Goal: Information Seeking & Learning: Check status

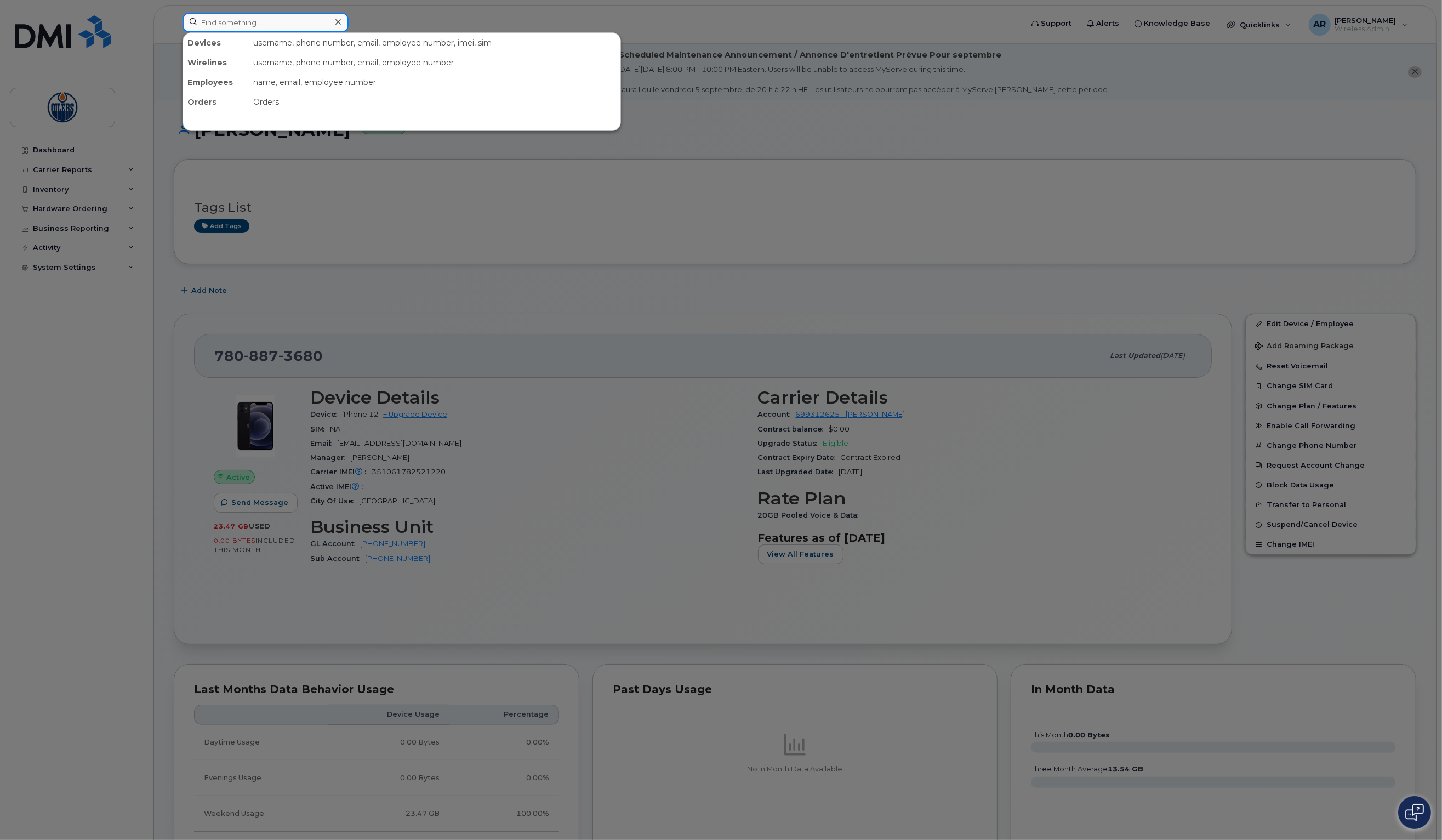
click at [319, 25] on input at bounding box center [265, 22] width 166 height 20
type input "jessica"
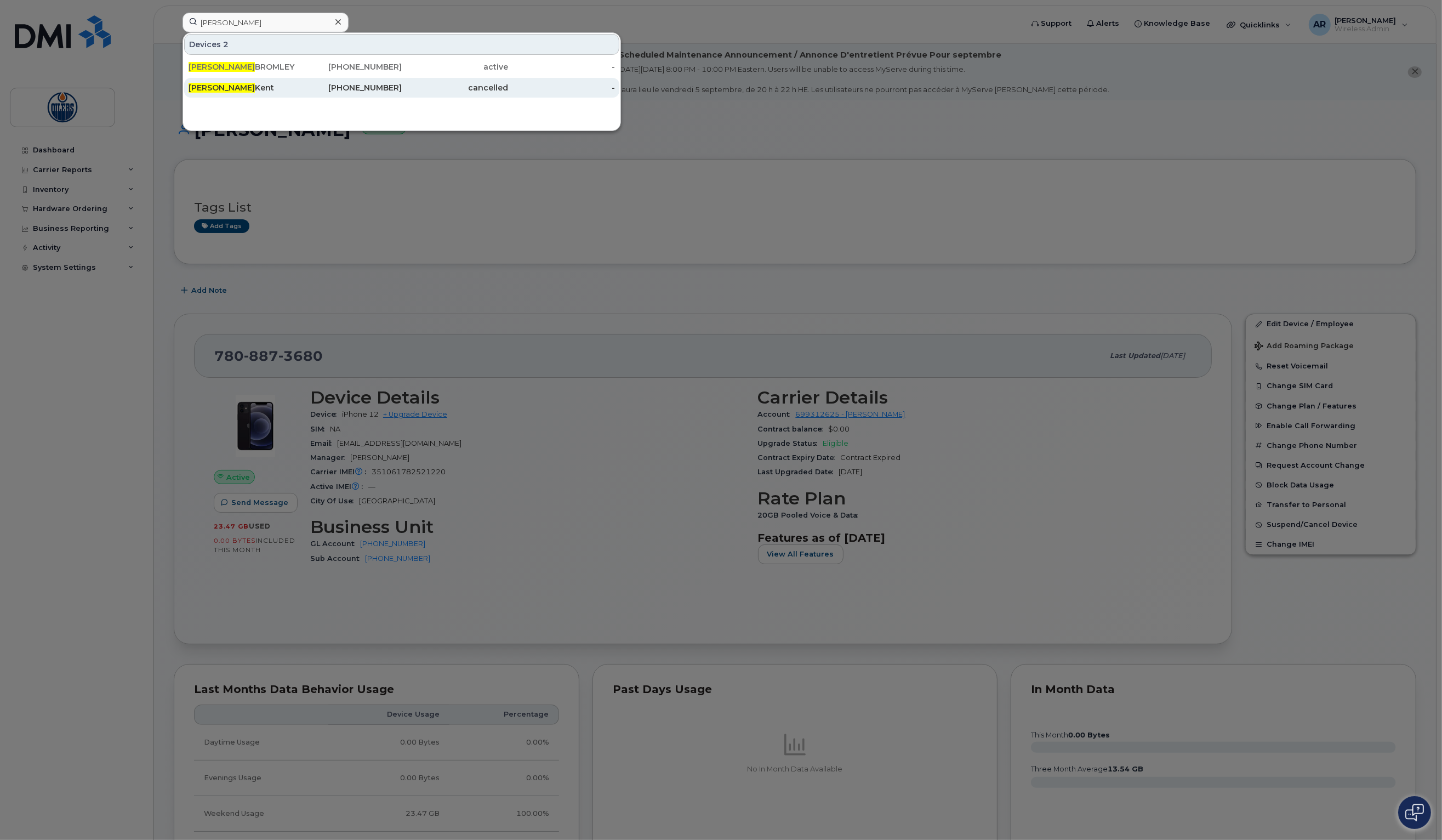
click at [214, 90] on span "Jessica" at bounding box center [221, 87] width 66 height 10
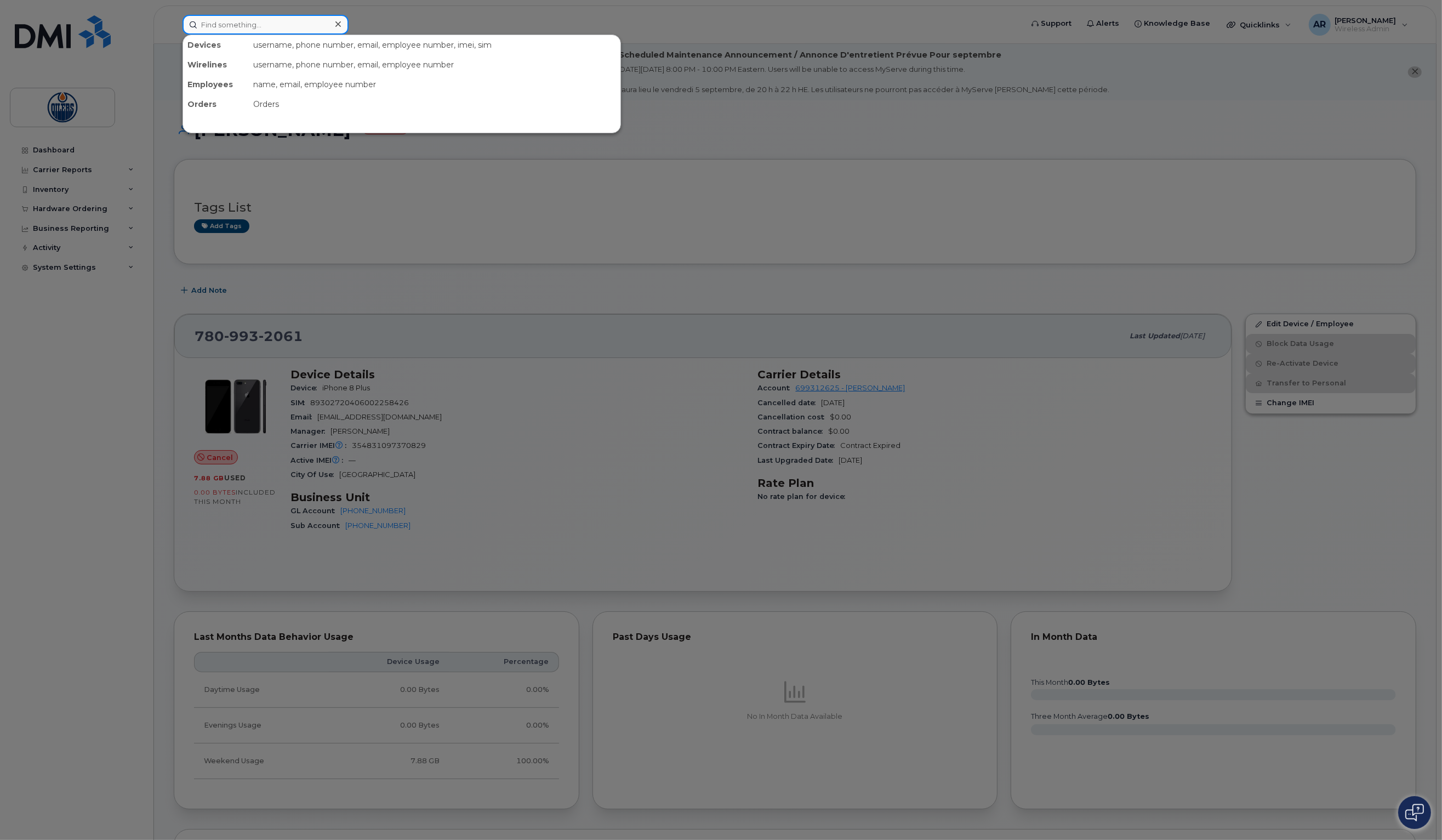
click at [263, 23] on input at bounding box center [265, 25] width 166 height 20
type input "audrey"
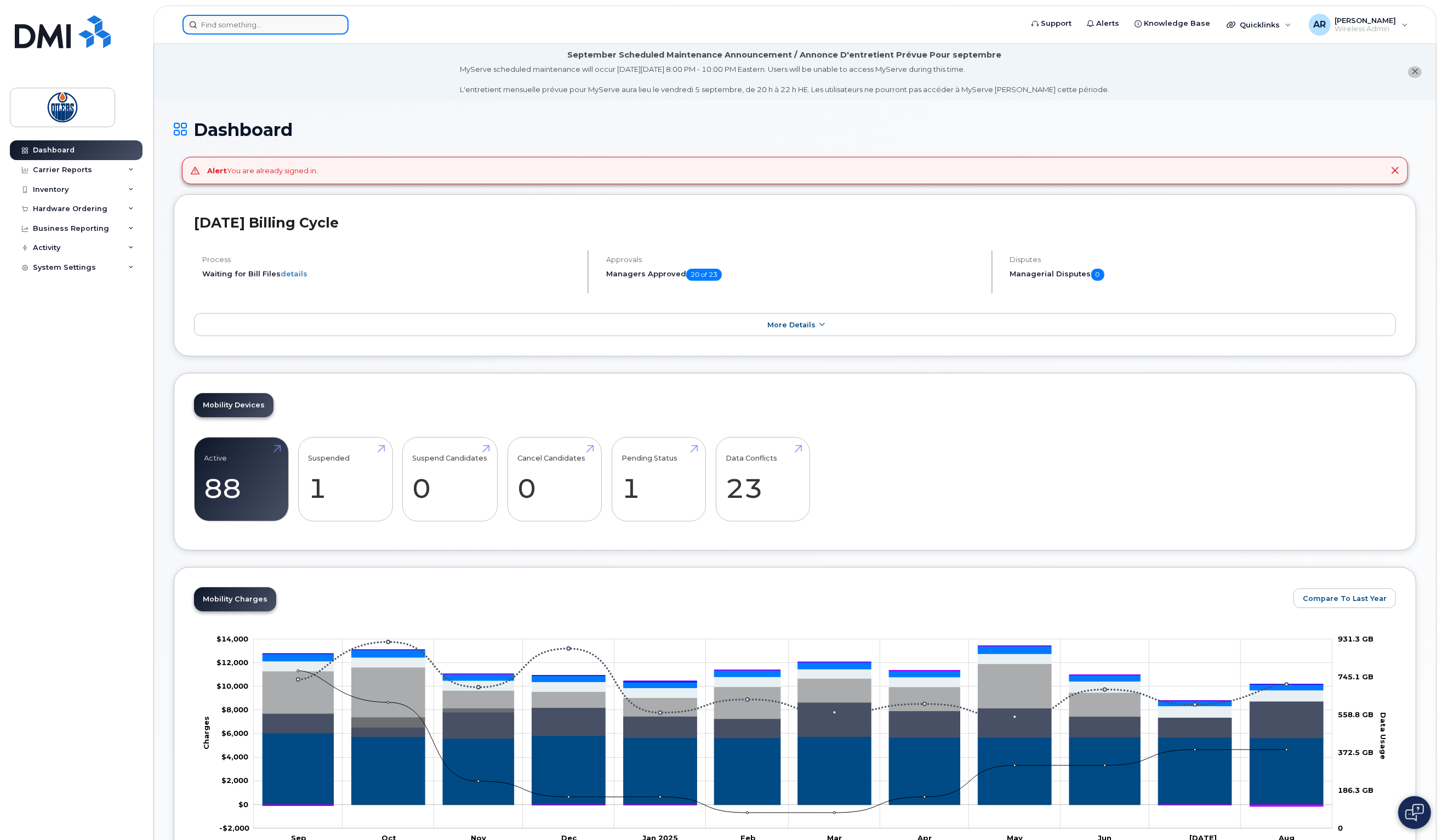
click at [292, 18] on input at bounding box center [265, 25] width 166 height 20
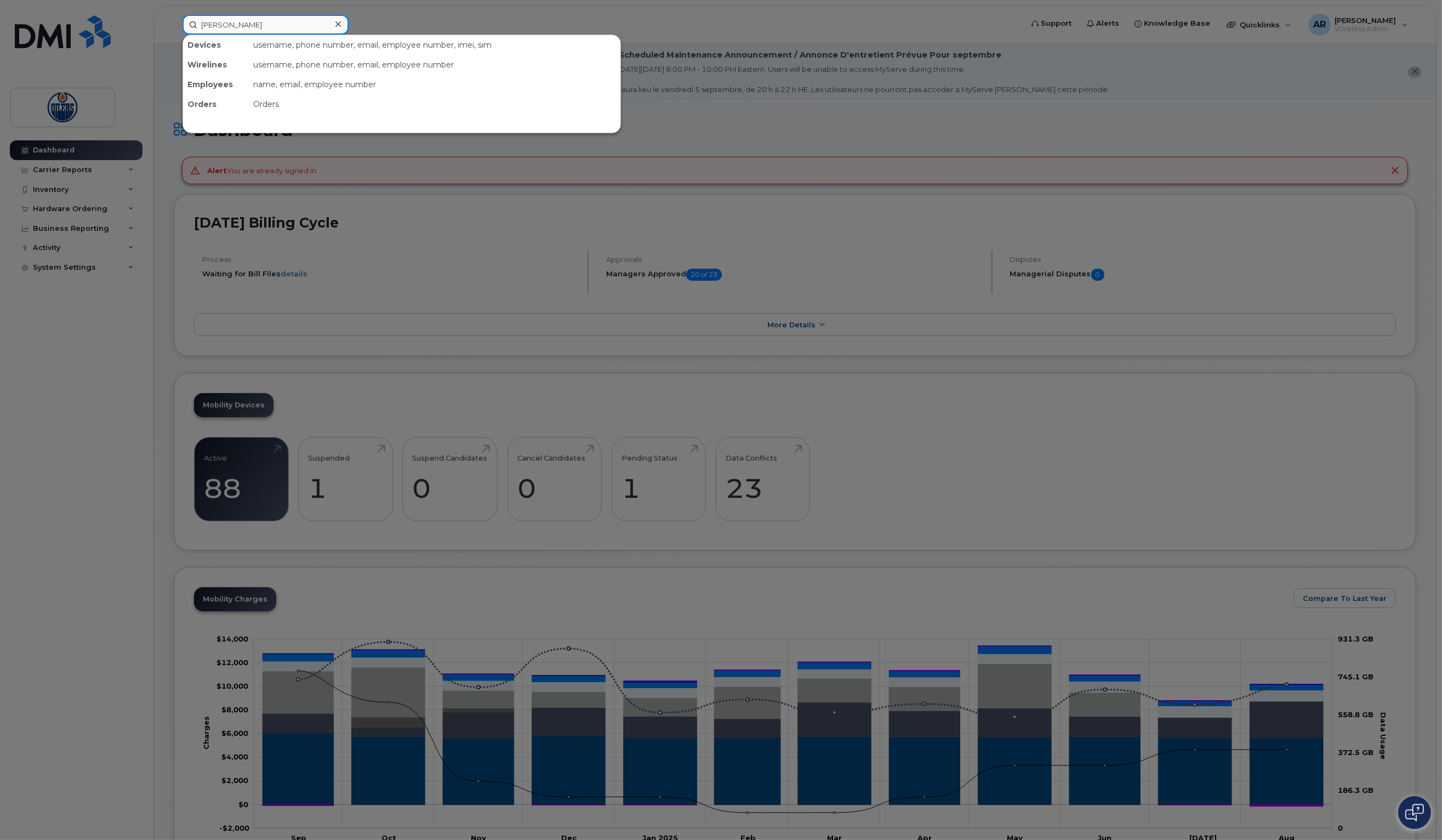
type input "ryan"
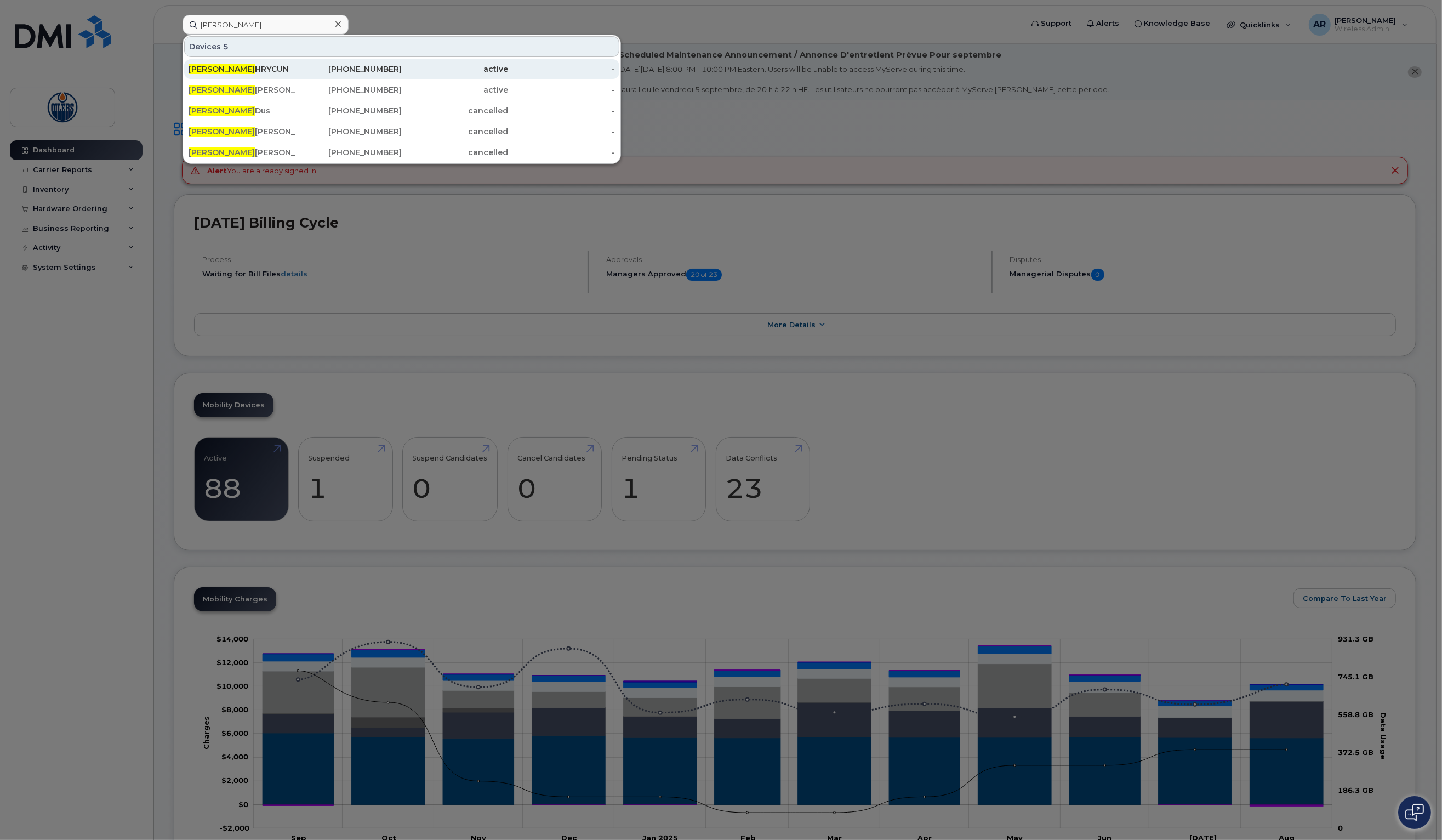
click at [230, 67] on div "RYAN HRYCUN" at bounding box center [242, 69] width 107 height 11
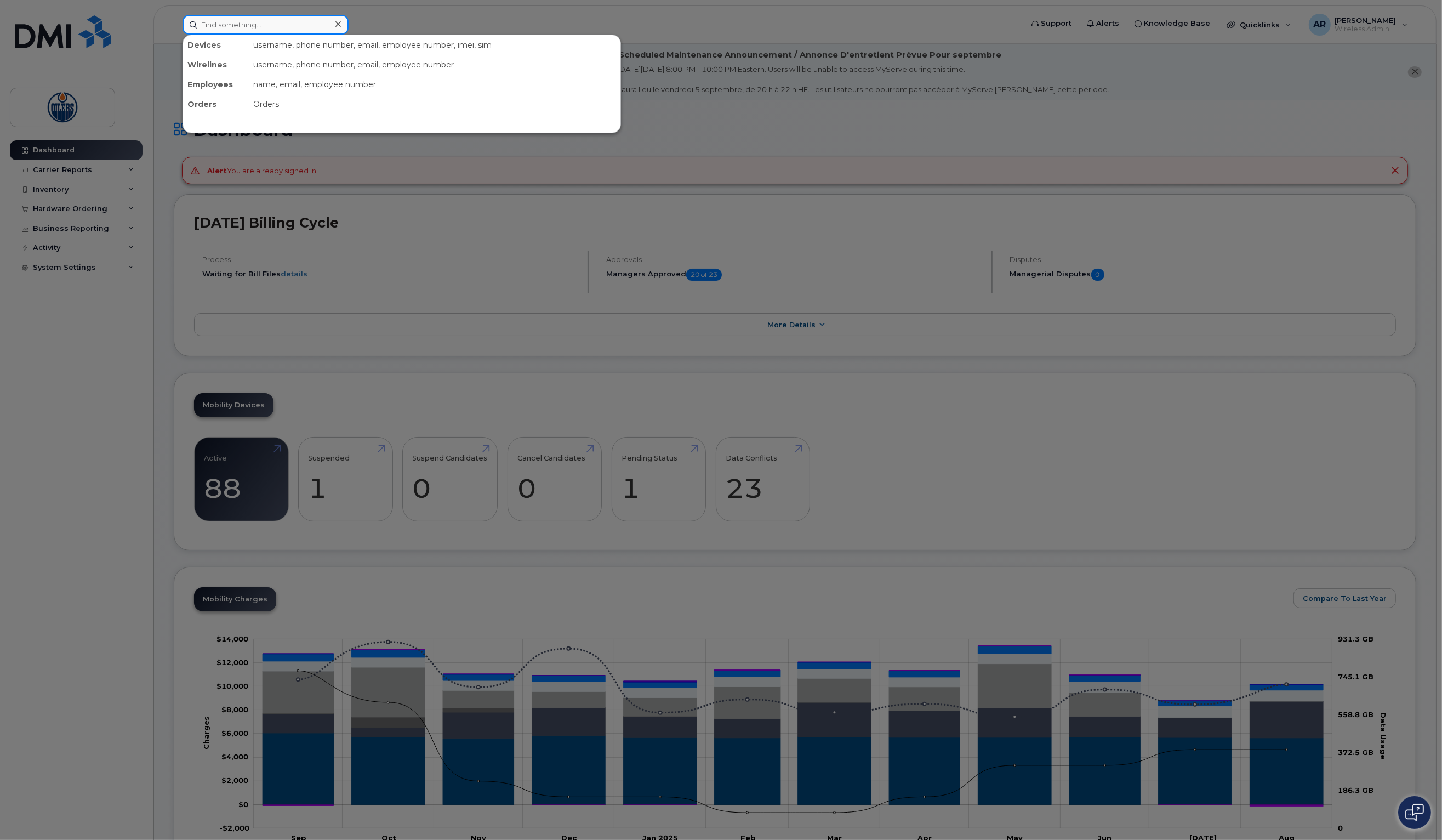
click at [263, 21] on input at bounding box center [265, 25] width 166 height 20
type input "m"
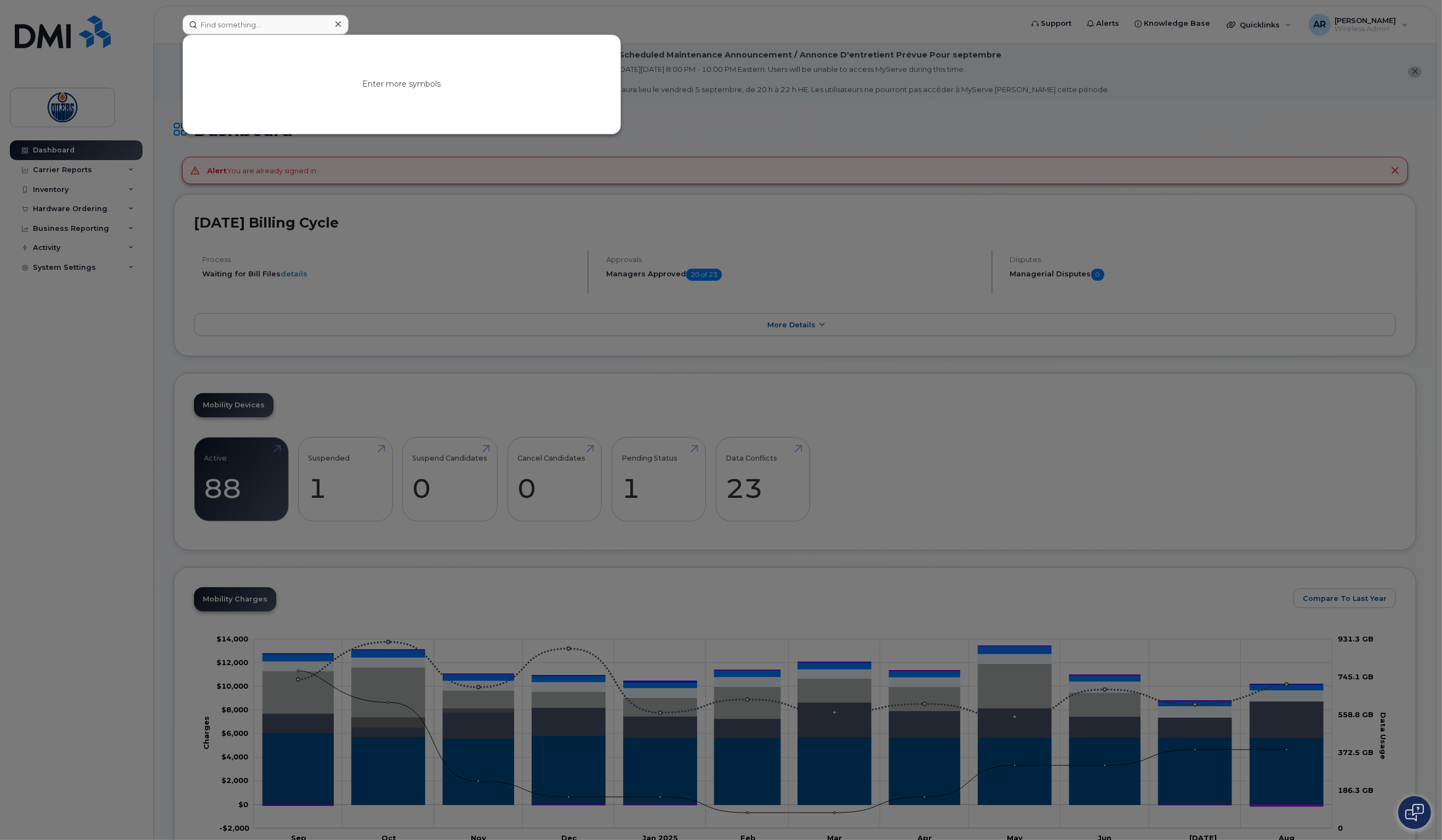
click at [128, 223] on div at bounding box center [721, 420] width 1442 height 840
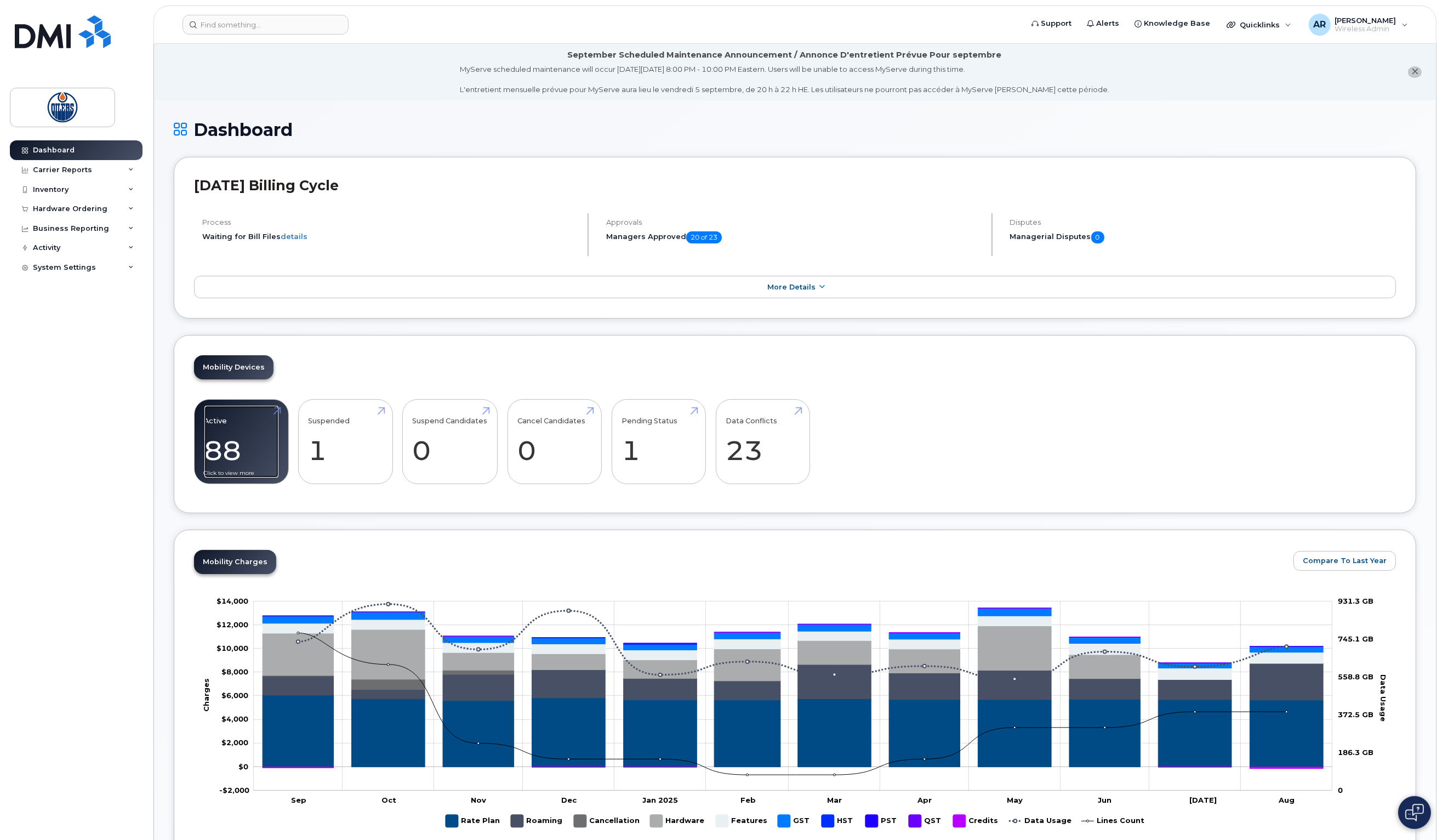
click at [236, 443] on link "Active 88 -19%" at bounding box center [242, 441] width 74 height 72
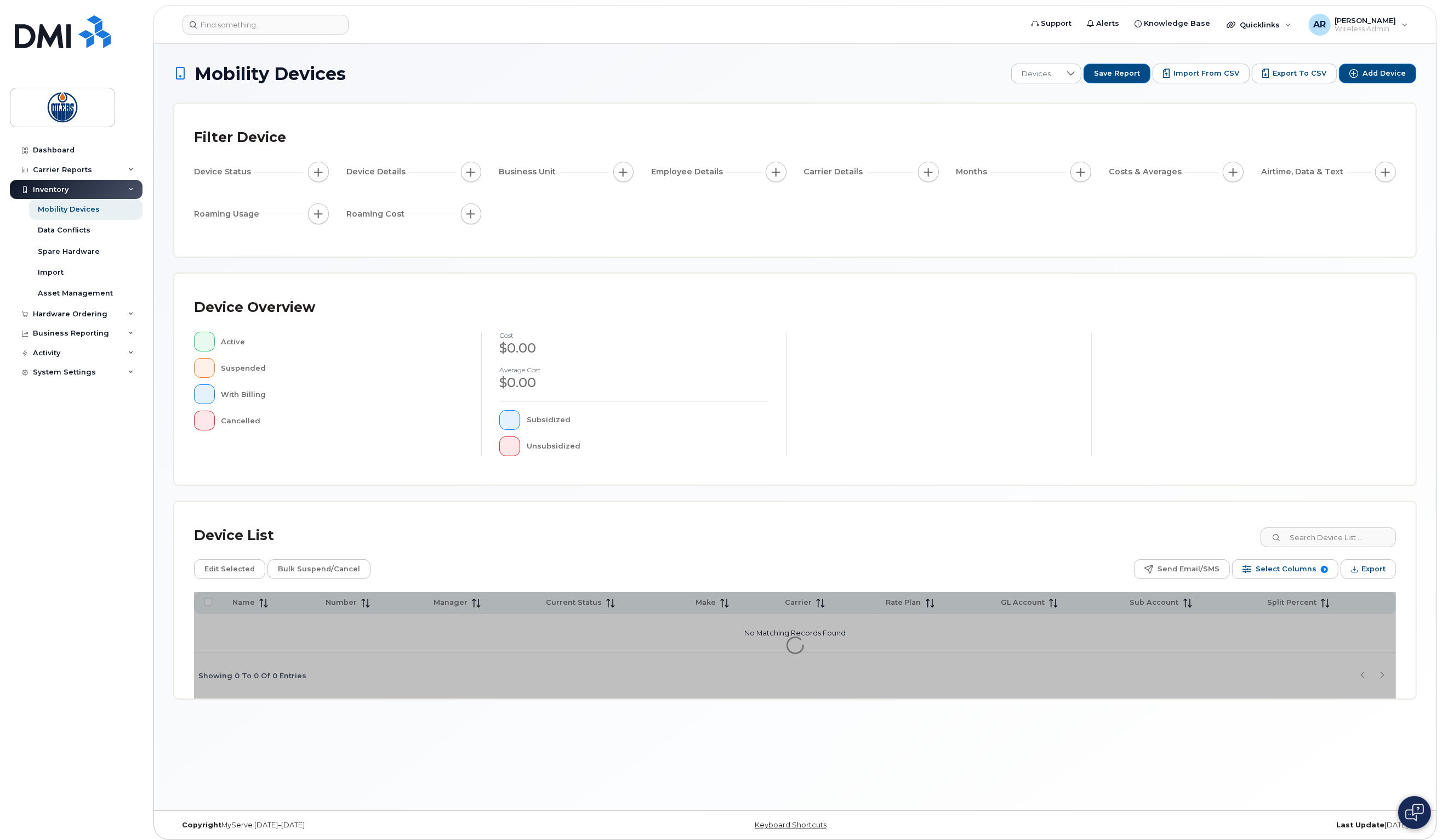
scroll to position [5, 0]
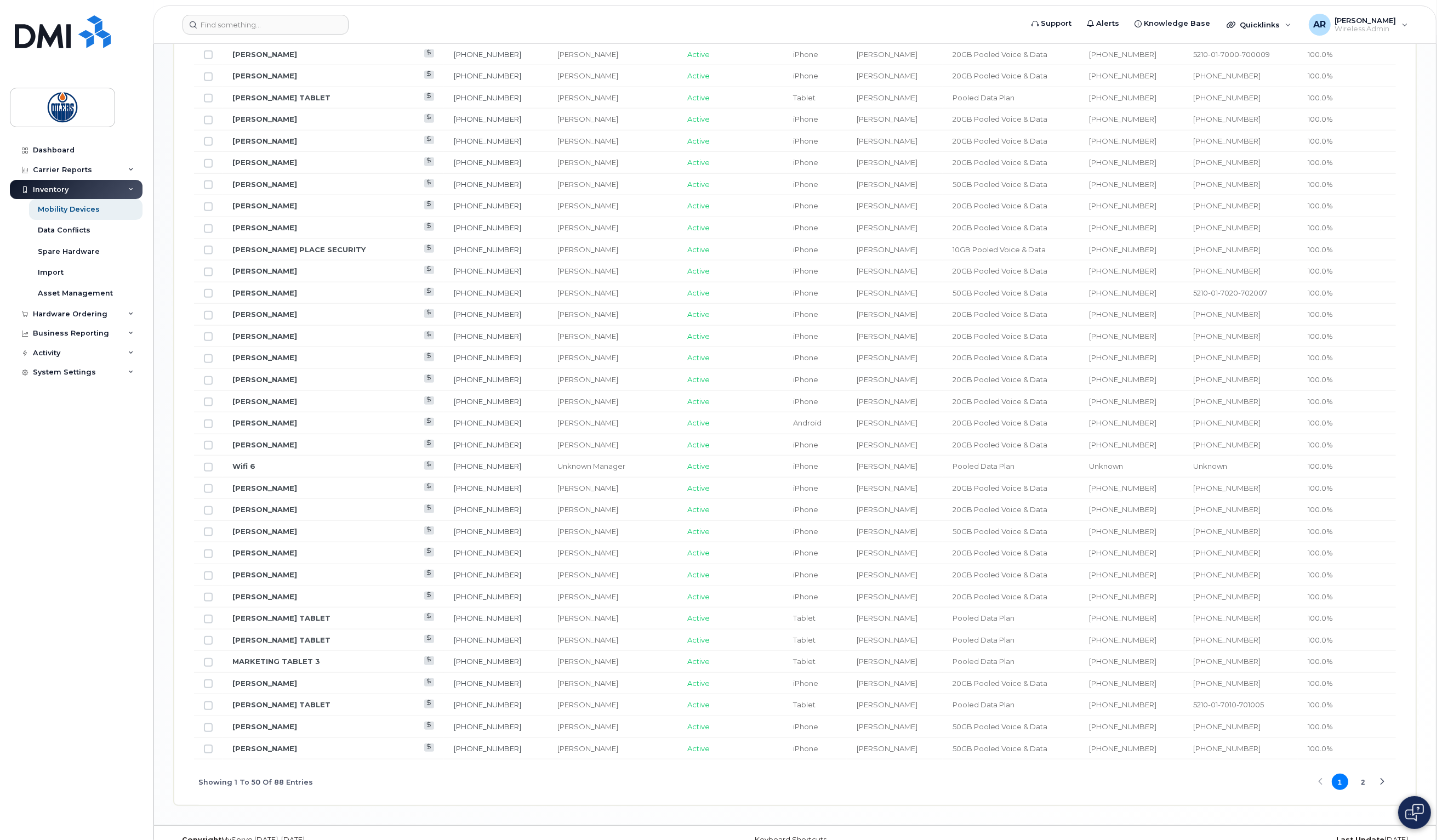
scroll to position [1024, 0]
click at [1362, 761] on button "2" at bounding box center [1363, 761] width 16 height 16
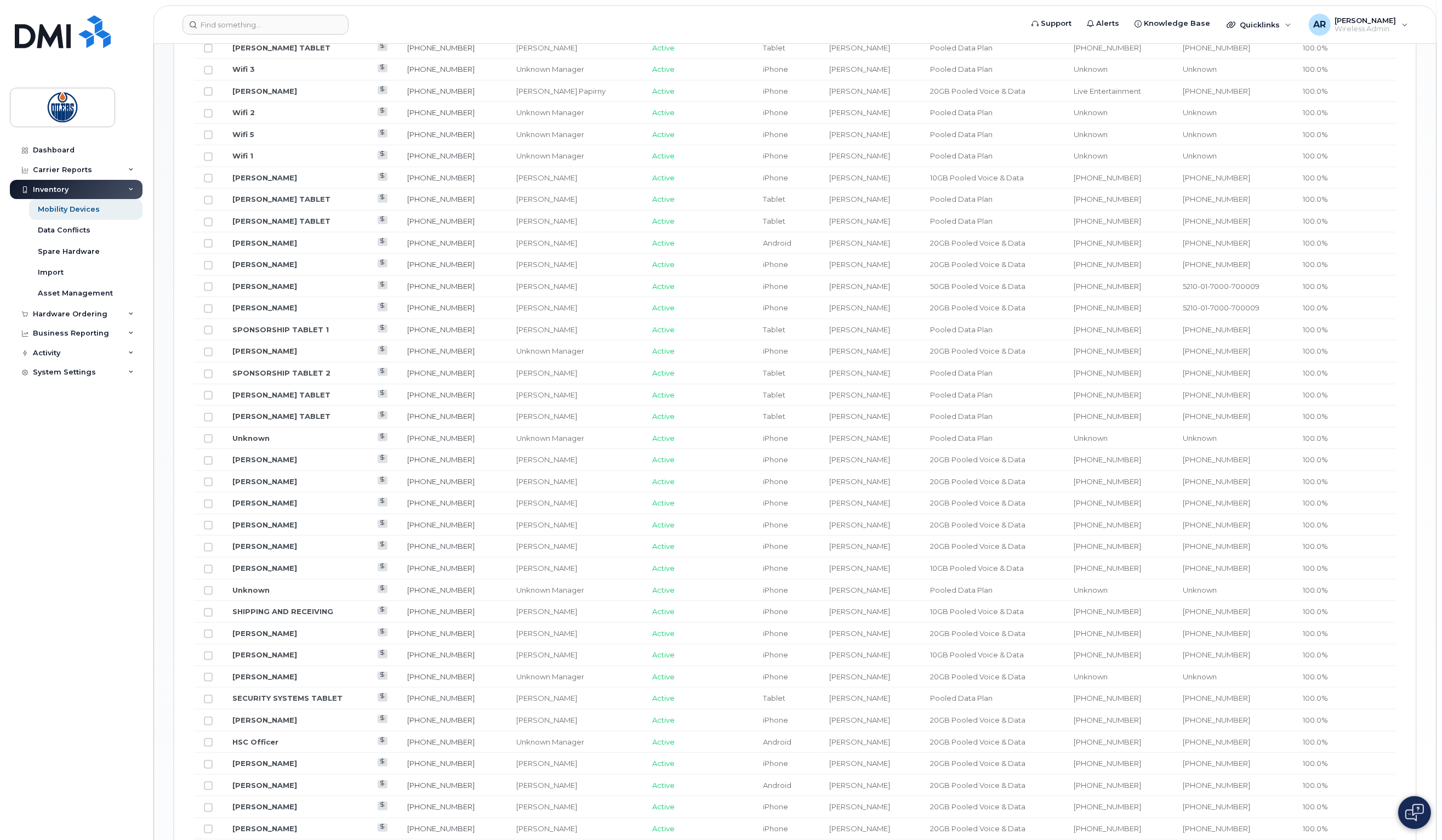
scroll to position [763, 0]
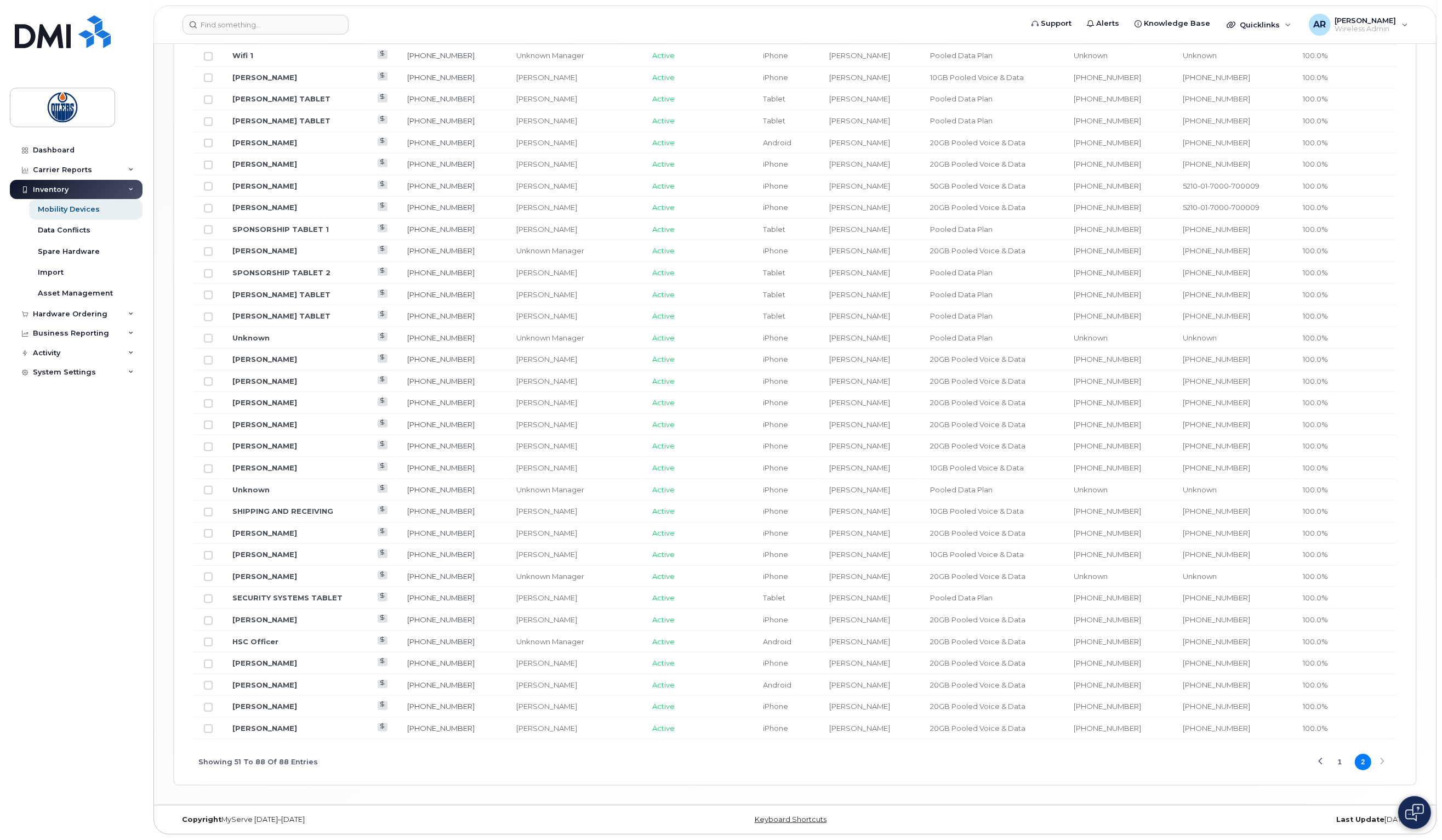
click at [1339, 761] on button "1" at bounding box center [1341, 762] width 16 height 16
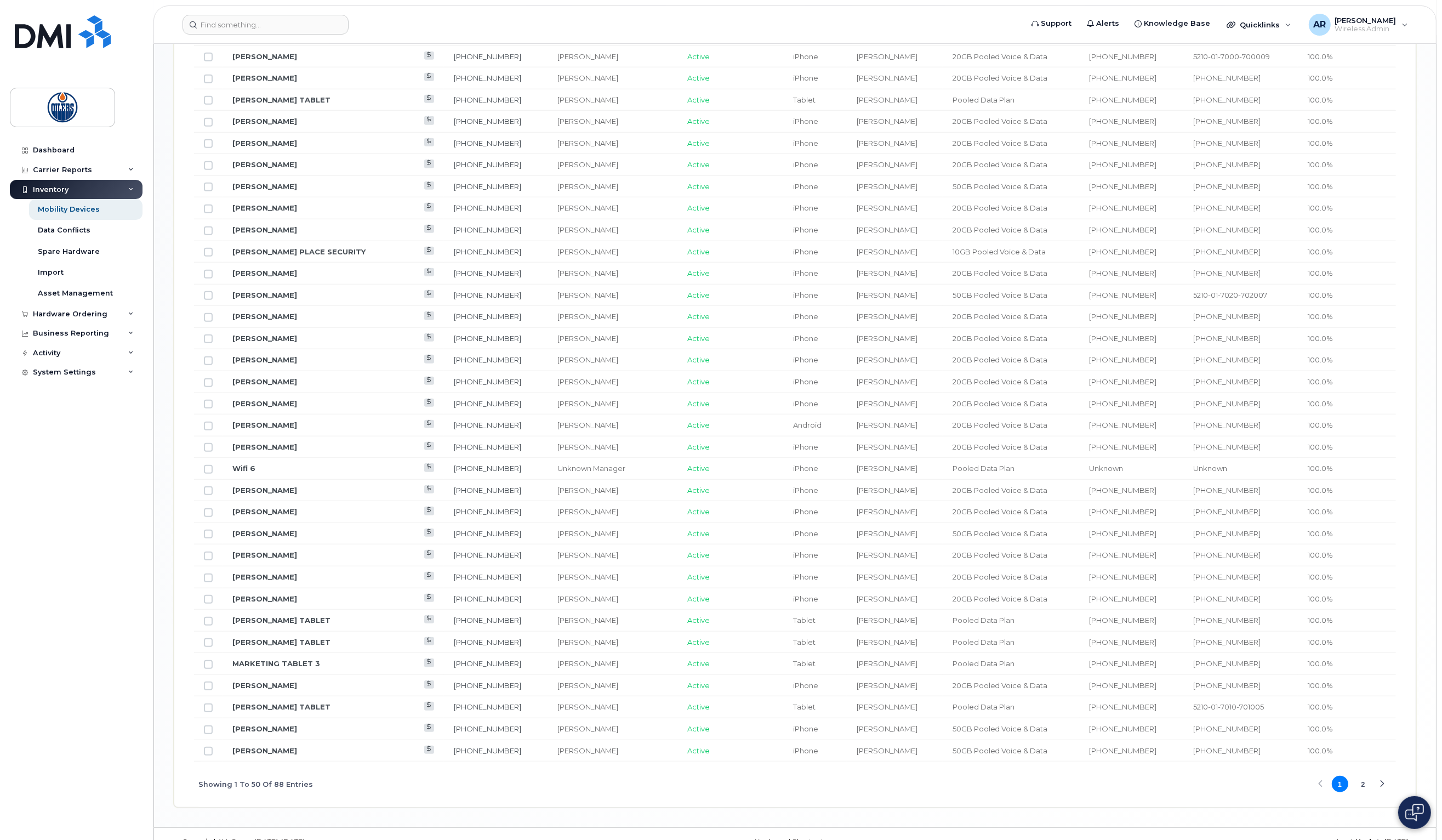
scroll to position [995, 0]
click at [1359, 785] on button "2" at bounding box center [1363, 782] width 16 height 16
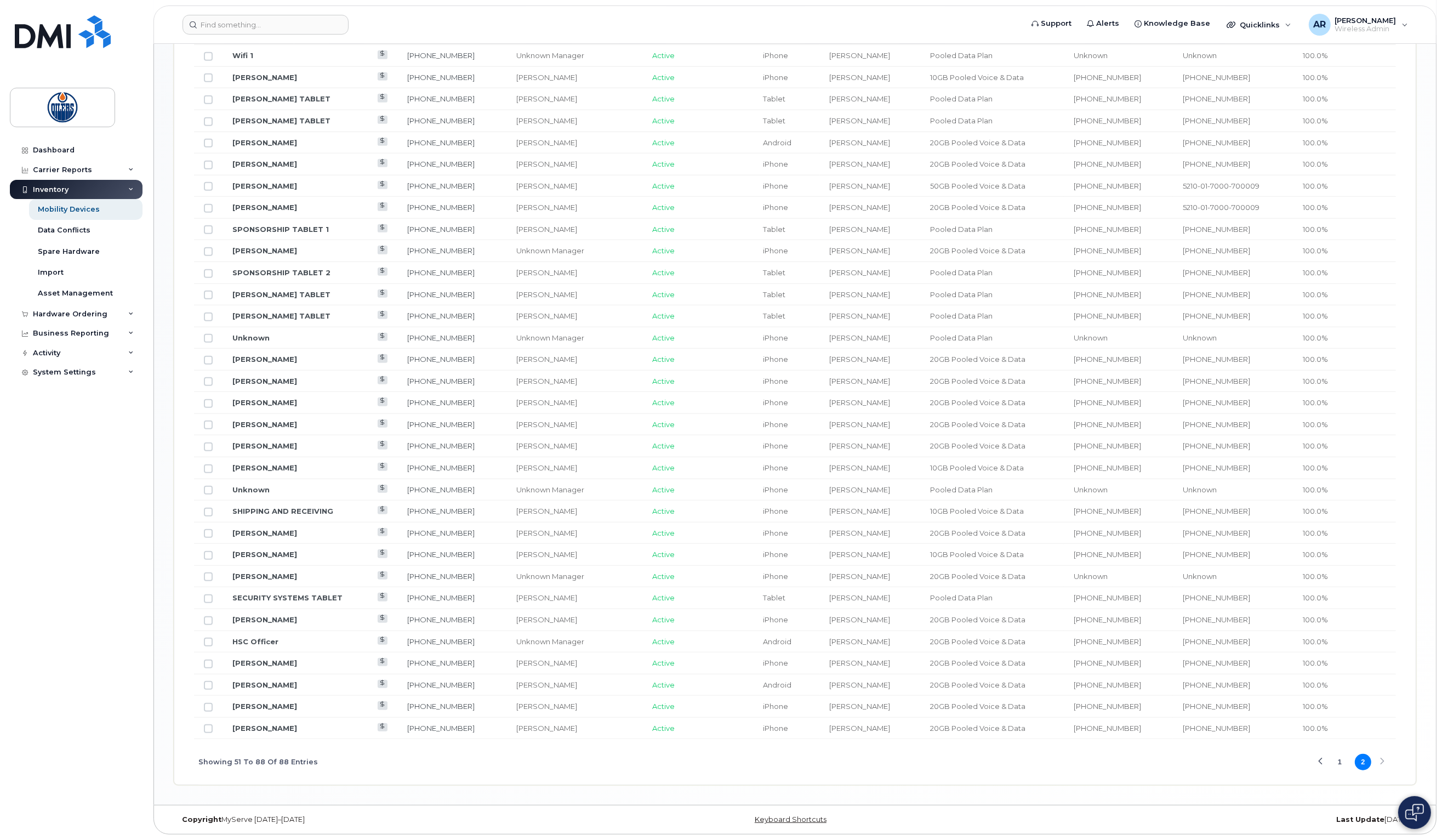
scroll to position [763, 0]
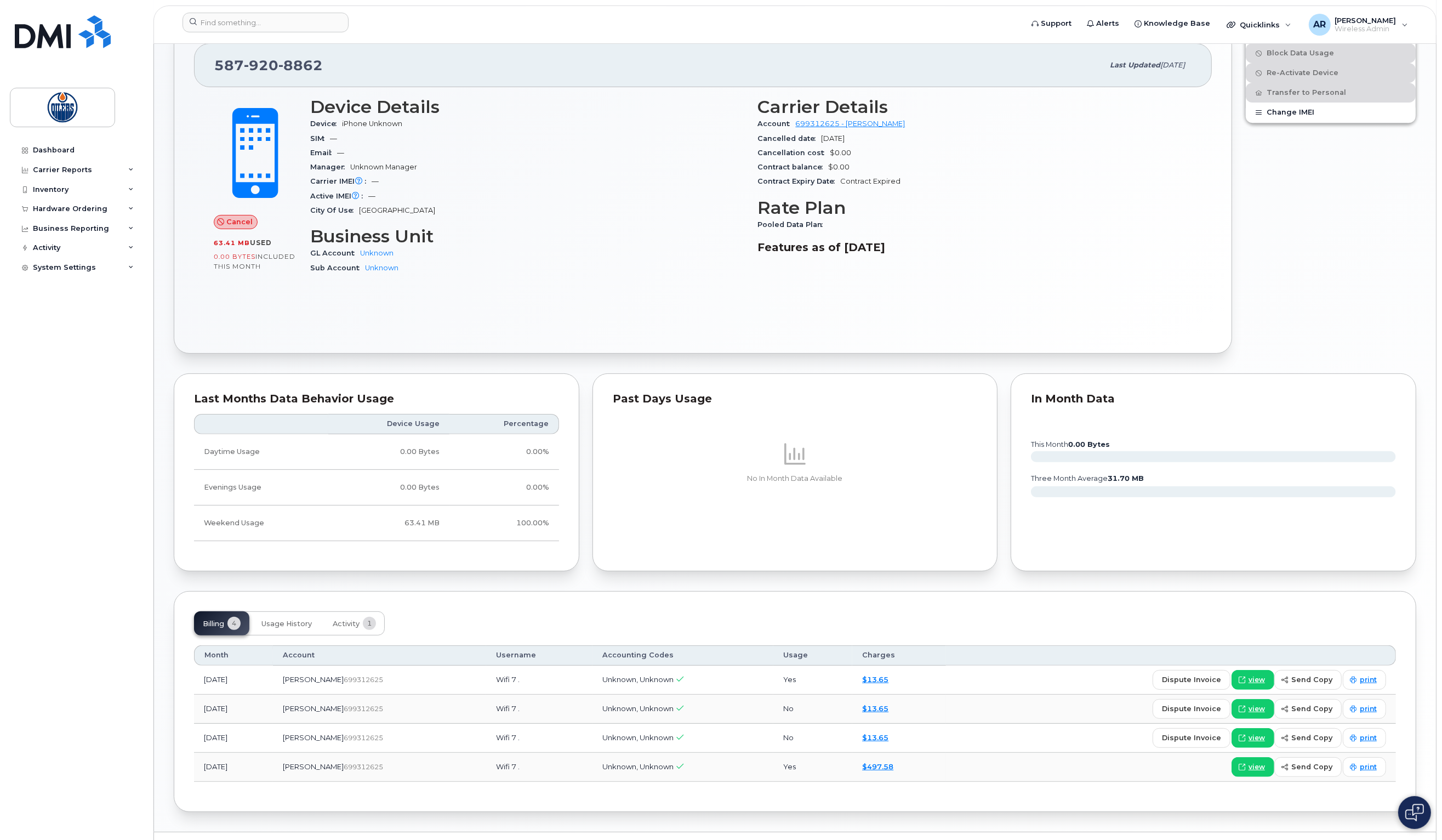
scroll to position [321, 0]
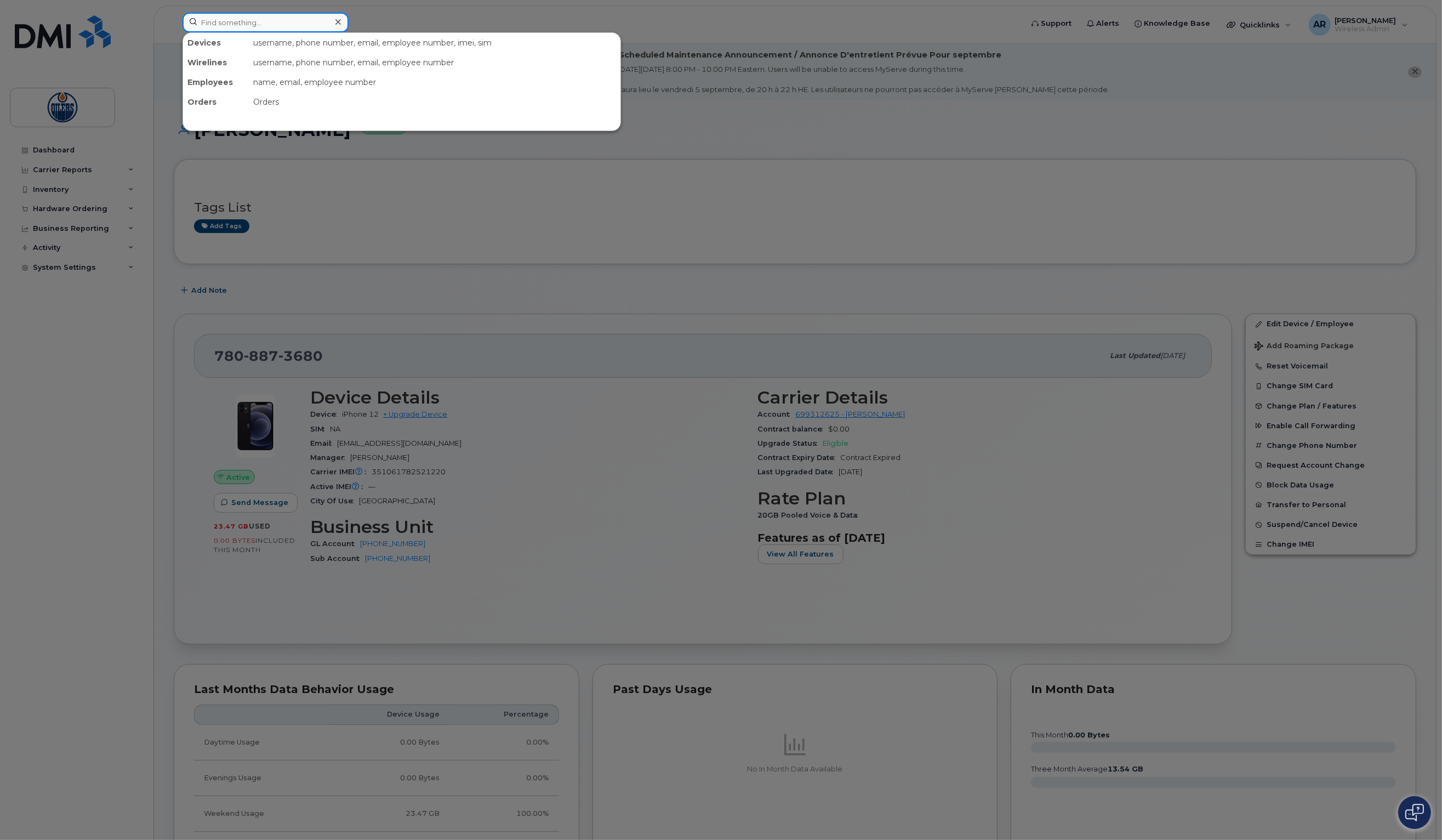
click at [222, 24] on input at bounding box center [265, 22] width 166 height 20
click at [246, 250] on div at bounding box center [721, 420] width 1442 height 840
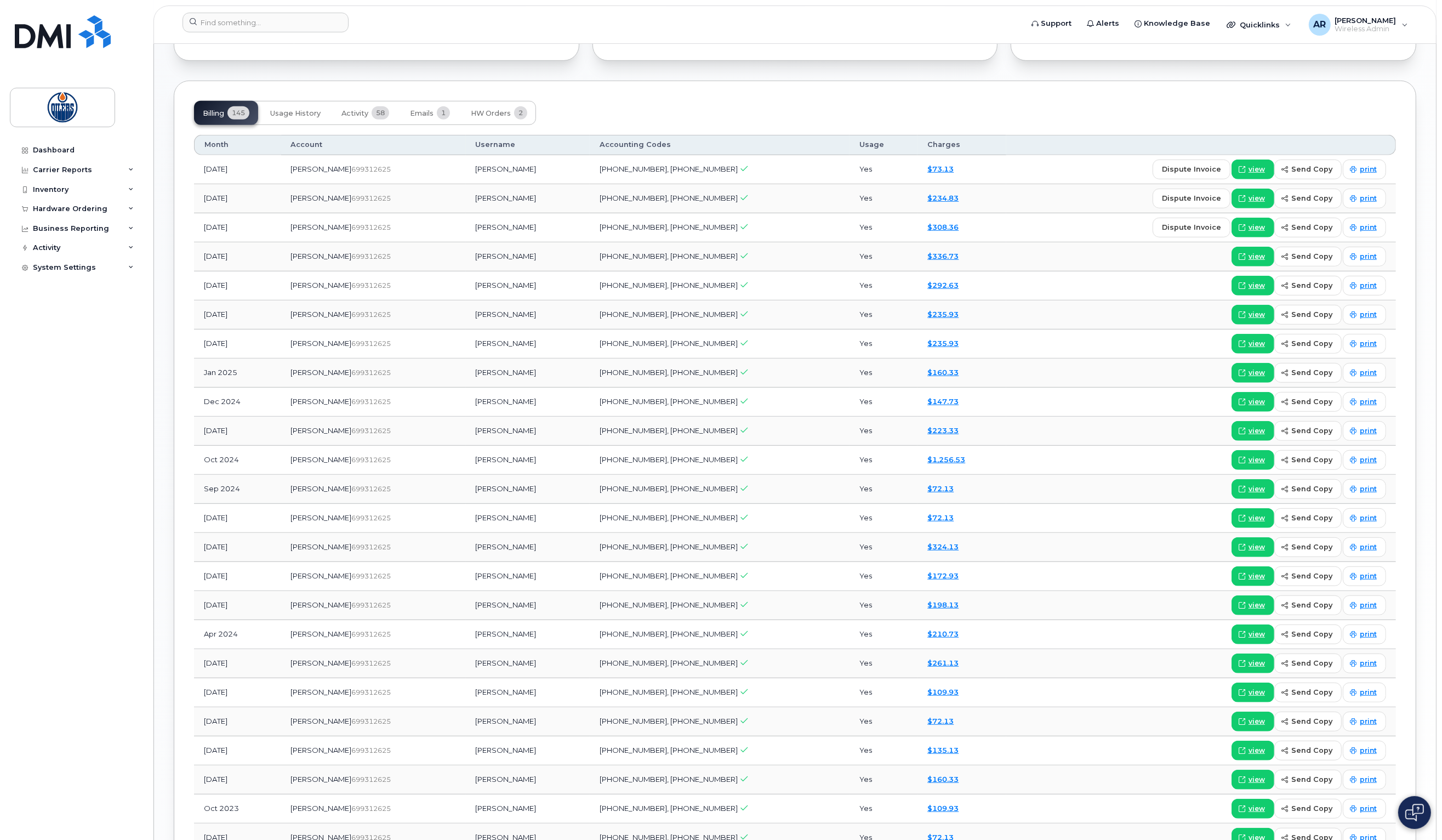
scroll to position [818, 0]
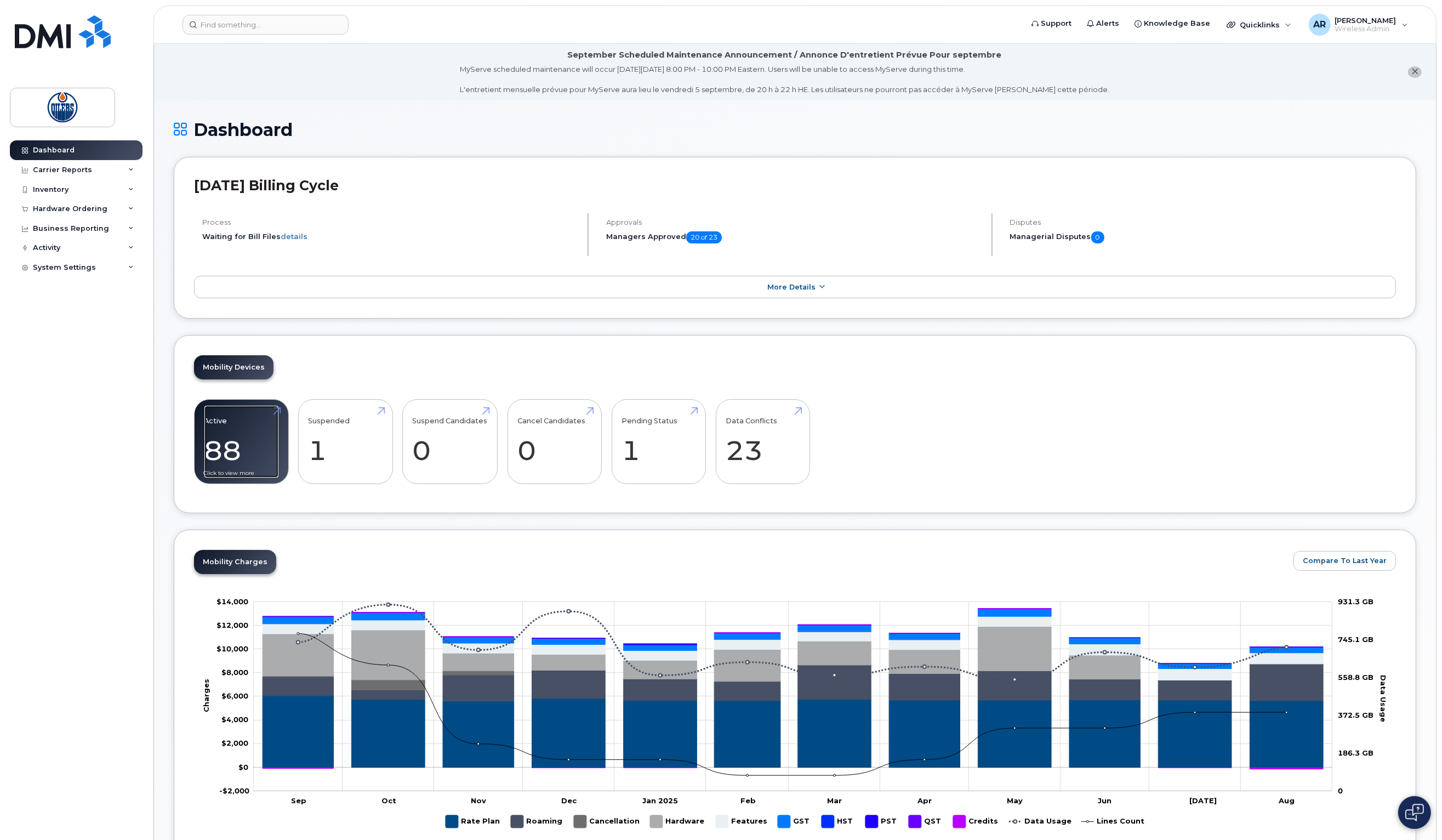
click at [239, 448] on link "Active 88 -19%" at bounding box center [242, 441] width 74 height 72
click at [696, 456] on link "Pending Status 1" at bounding box center [659, 441] width 74 height 72
click at [747, 463] on link "Data Conflicts 23" at bounding box center [763, 441] width 74 height 72
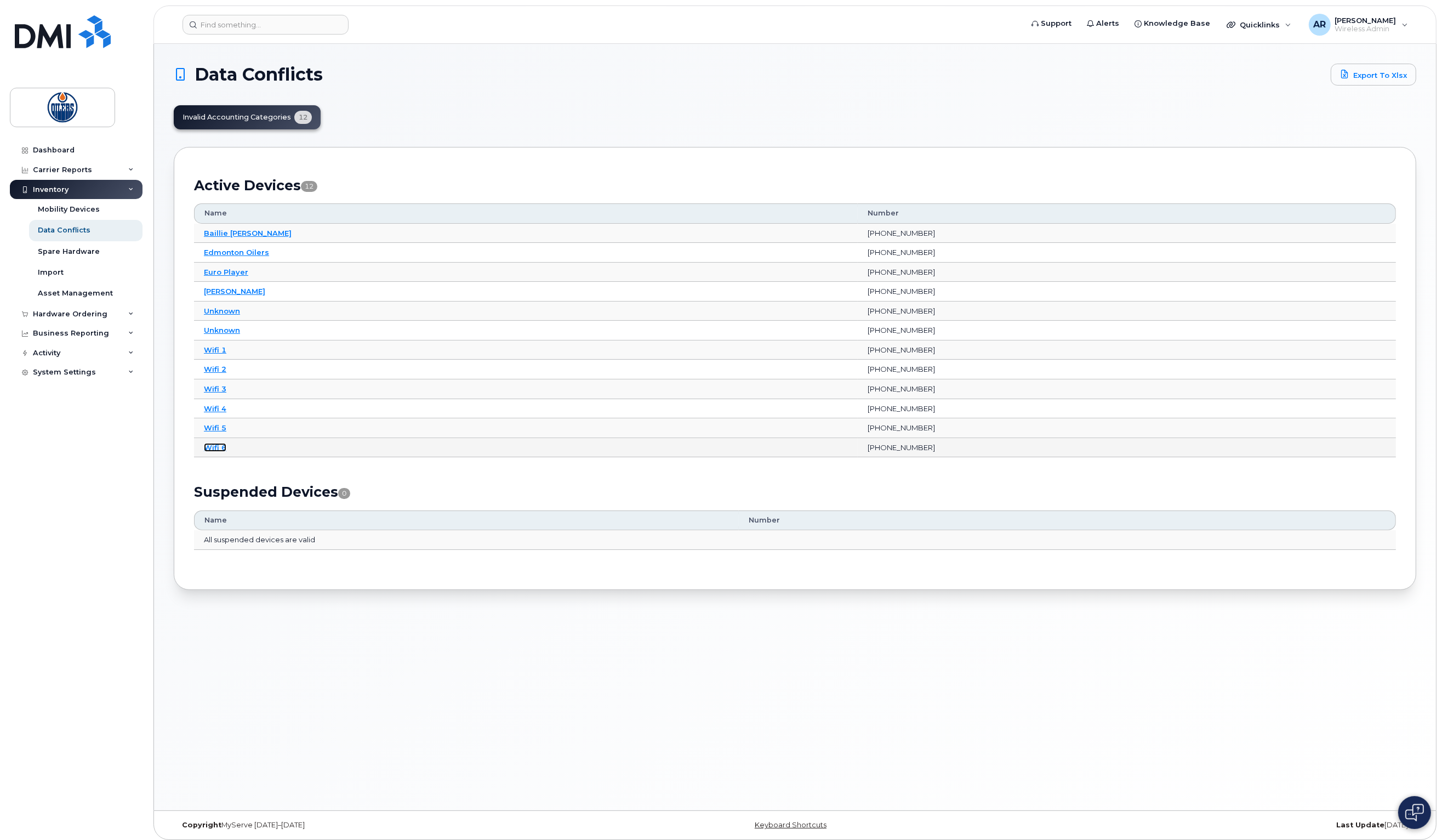
click at [218, 448] on link "Wifi 6" at bounding box center [215, 447] width 22 height 9
click at [219, 431] on link "Wifi 5" at bounding box center [215, 427] width 22 height 9
click at [215, 346] on link "Wifi 1" at bounding box center [215, 350] width 22 height 9
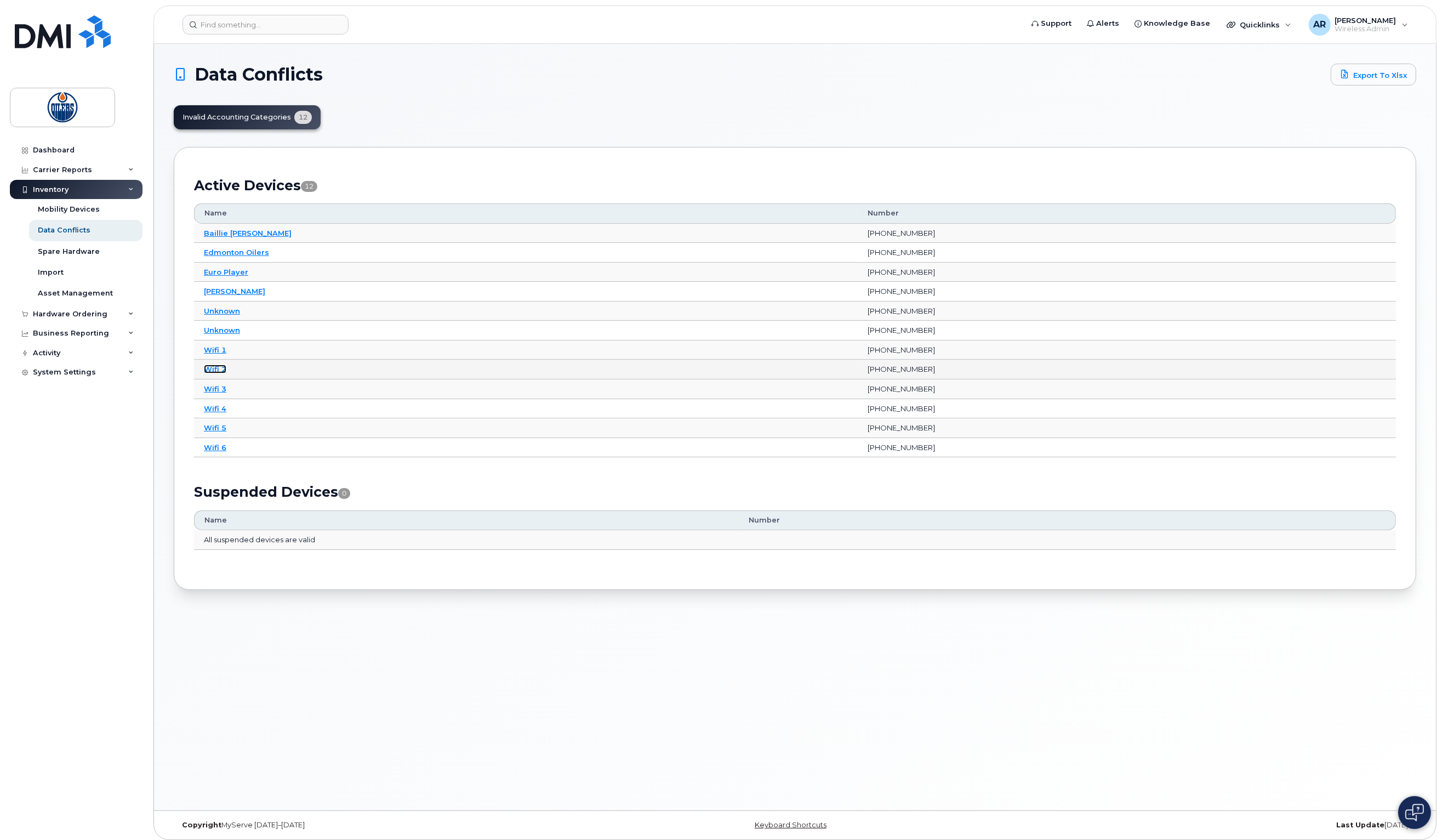
click at [218, 372] on link "Wifi 2" at bounding box center [215, 368] width 22 height 9
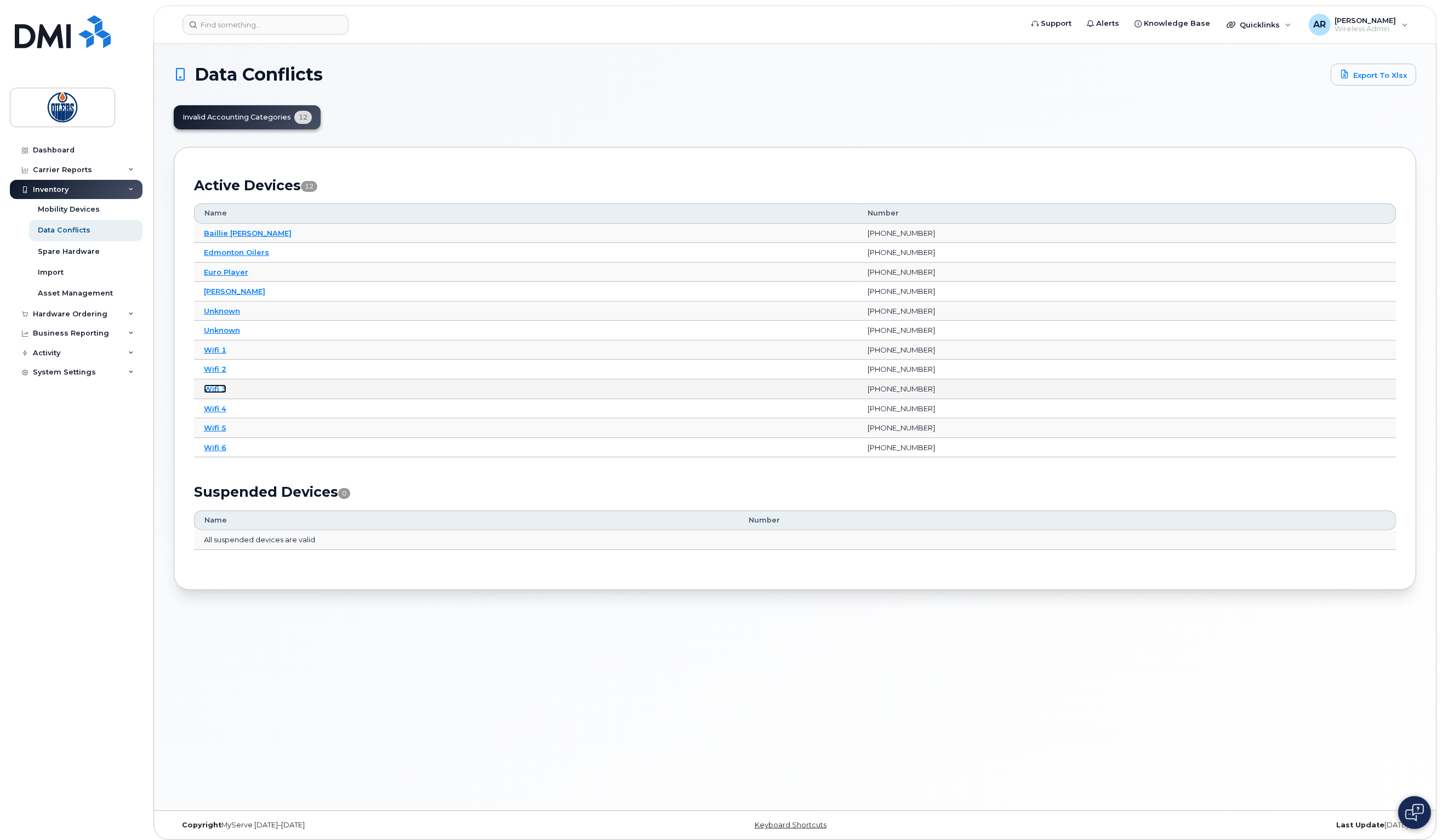
click at [212, 387] on link "Wifi 3" at bounding box center [215, 388] width 22 height 9
click at [220, 409] on link "Wifi 4" at bounding box center [215, 408] width 22 height 9
click at [257, 119] on div "Invalid Accounting Categories 12" at bounding box center [247, 117] width 147 height 24
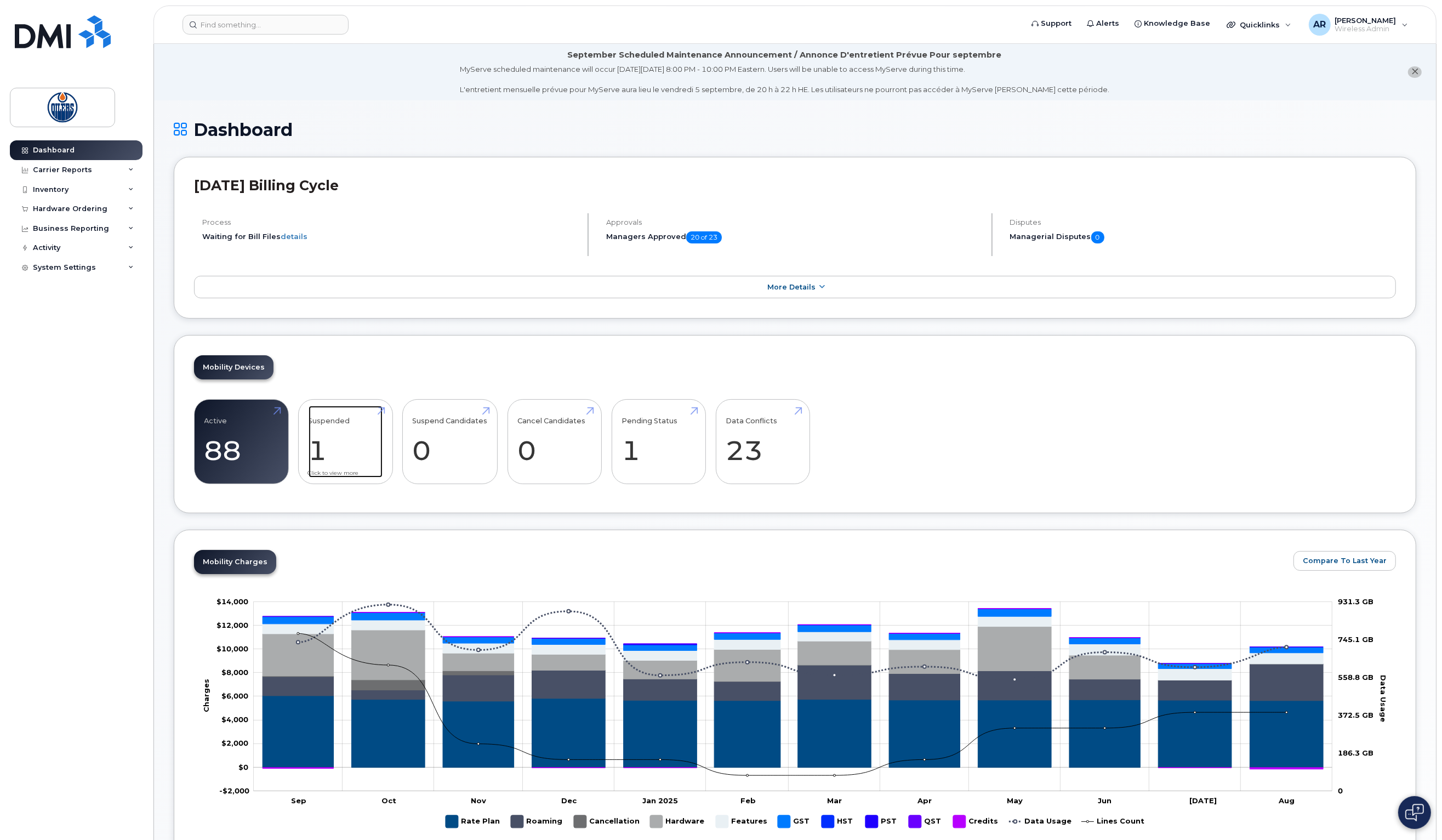
click at [309, 451] on link "Suspended 1" at bounding box center [346, 441] width 74 height 72
click at [258, 418] on link "Active 88 -19%" at bounding box center [242, 441] width 74 height 72
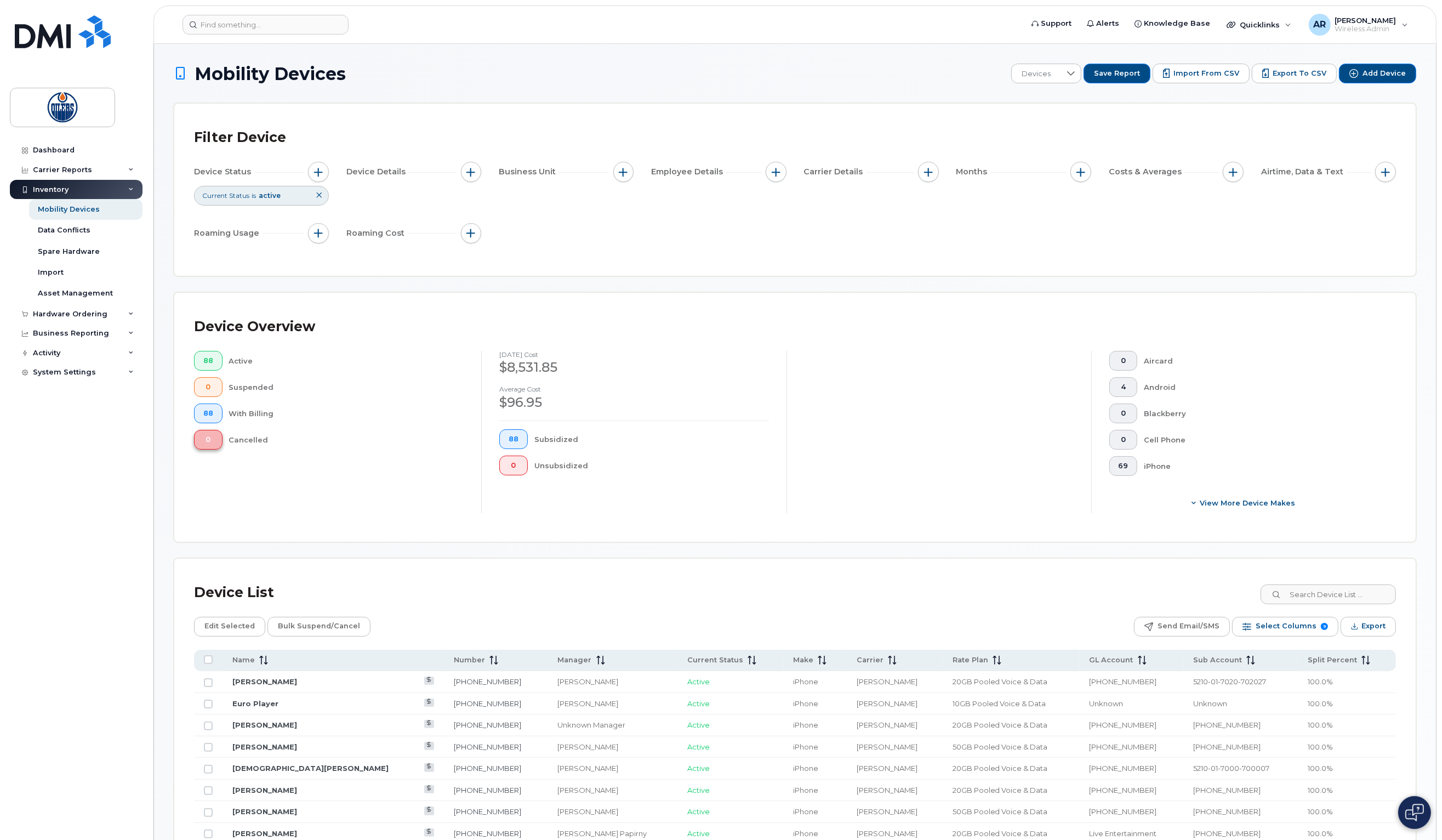
click at [214, 442] on button "0" at bounding box center [208, 440] width 29 height 20
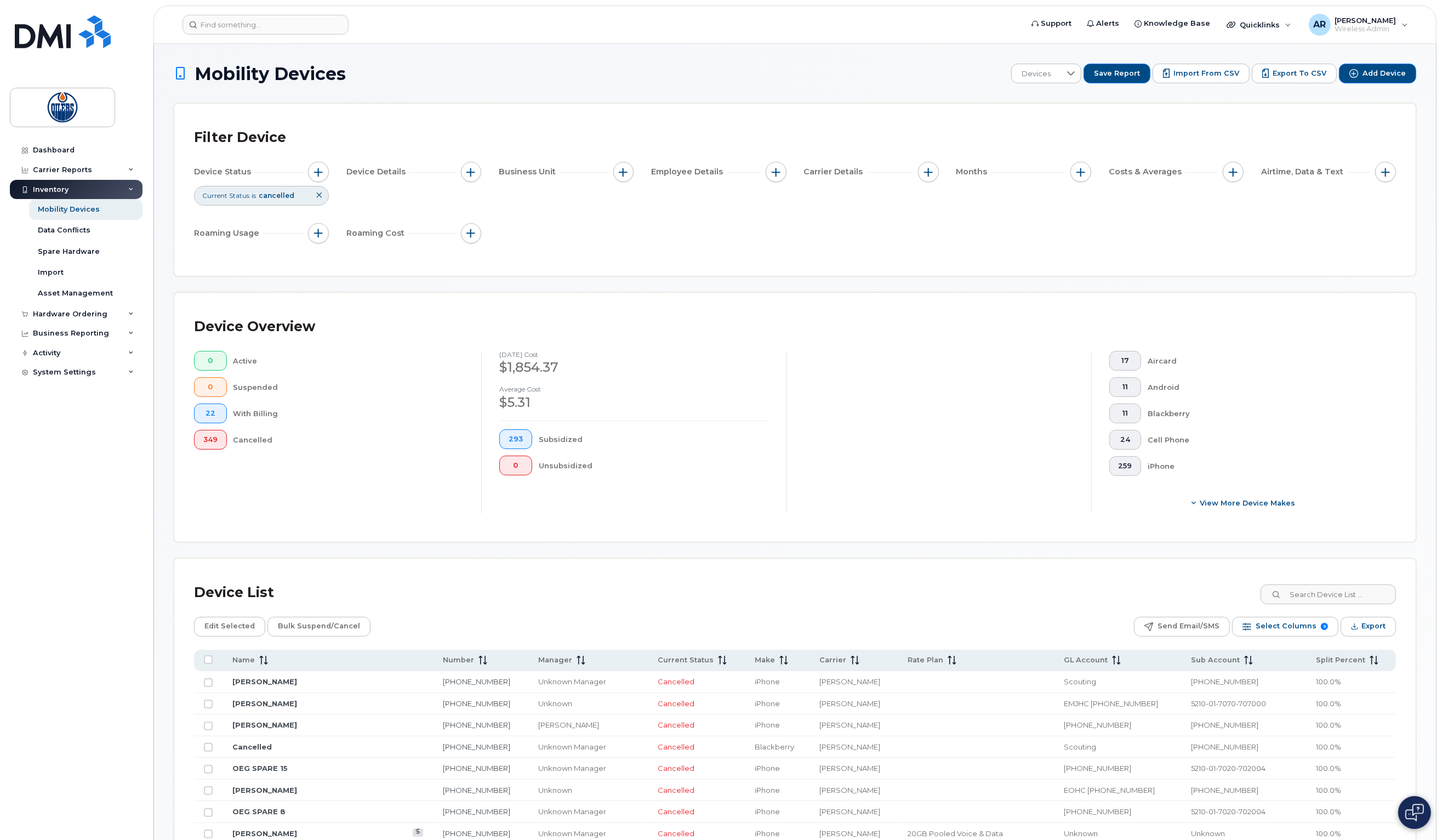
click at [284, 439] on div "Cancelled" at bounding box center [348, 440] width 231 height 20
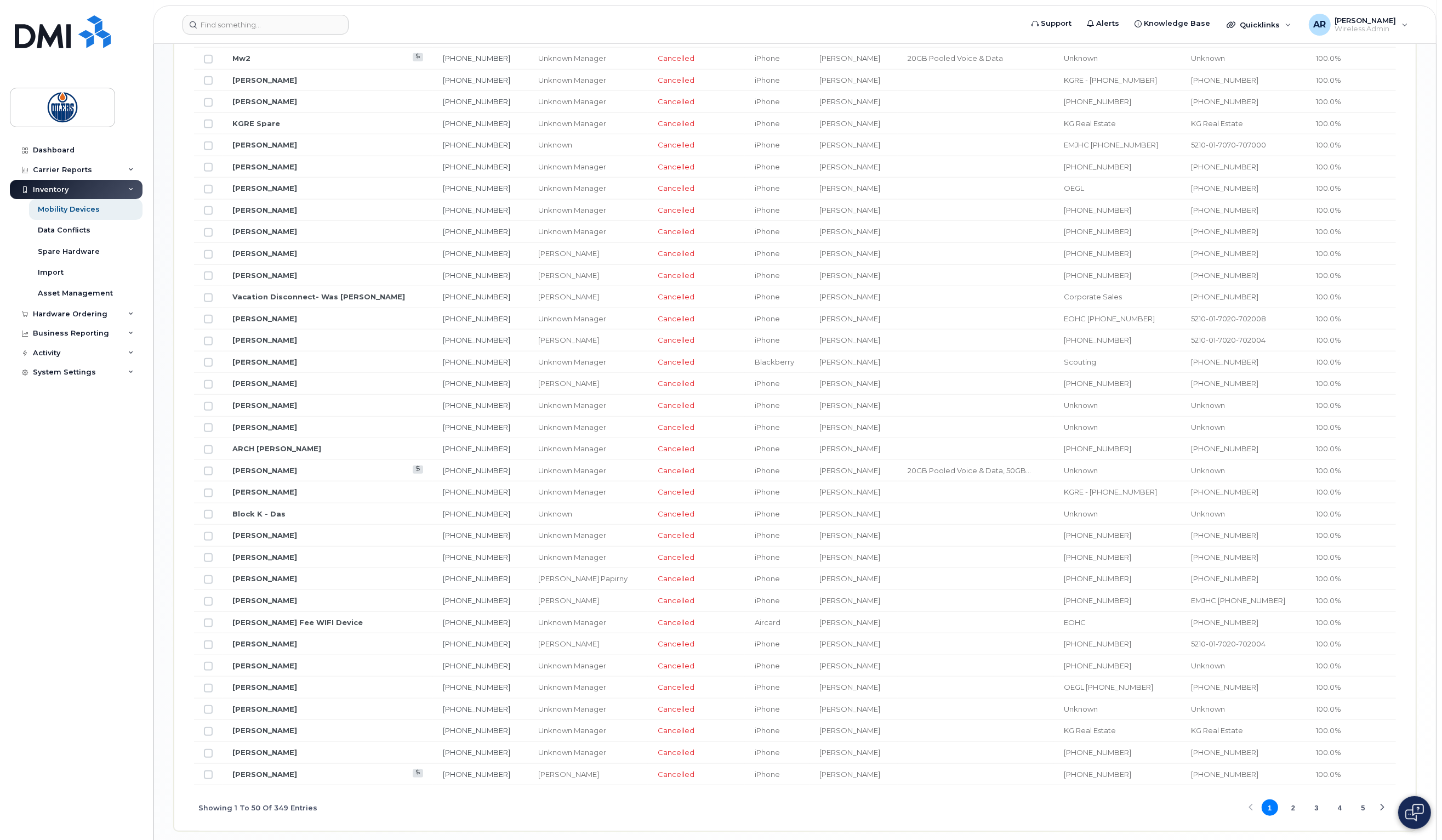
scroll to position [1024, 0]
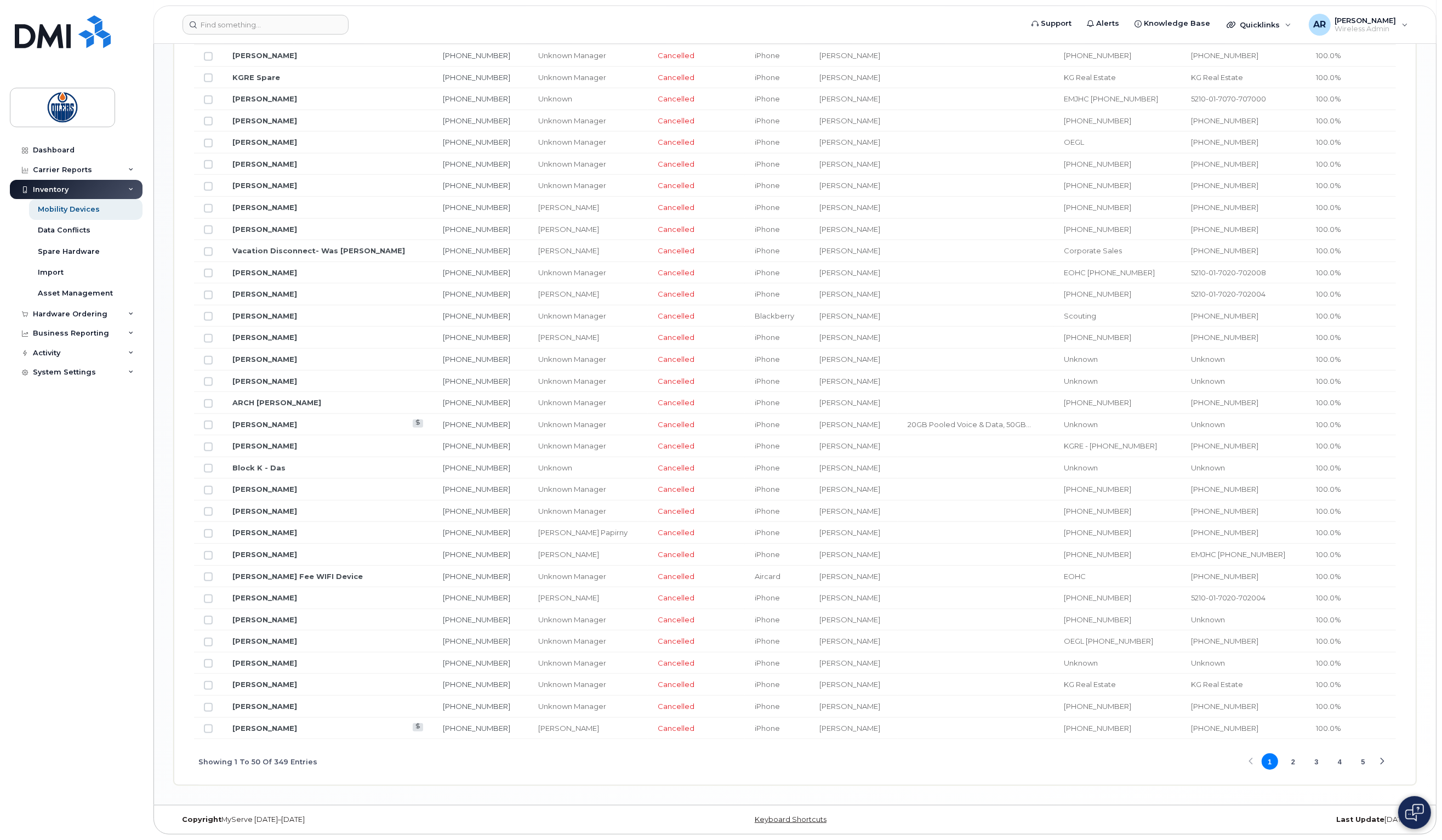
click at [1291, 760] on button "2" at bounding box center [1293, 761] width 16 height 16
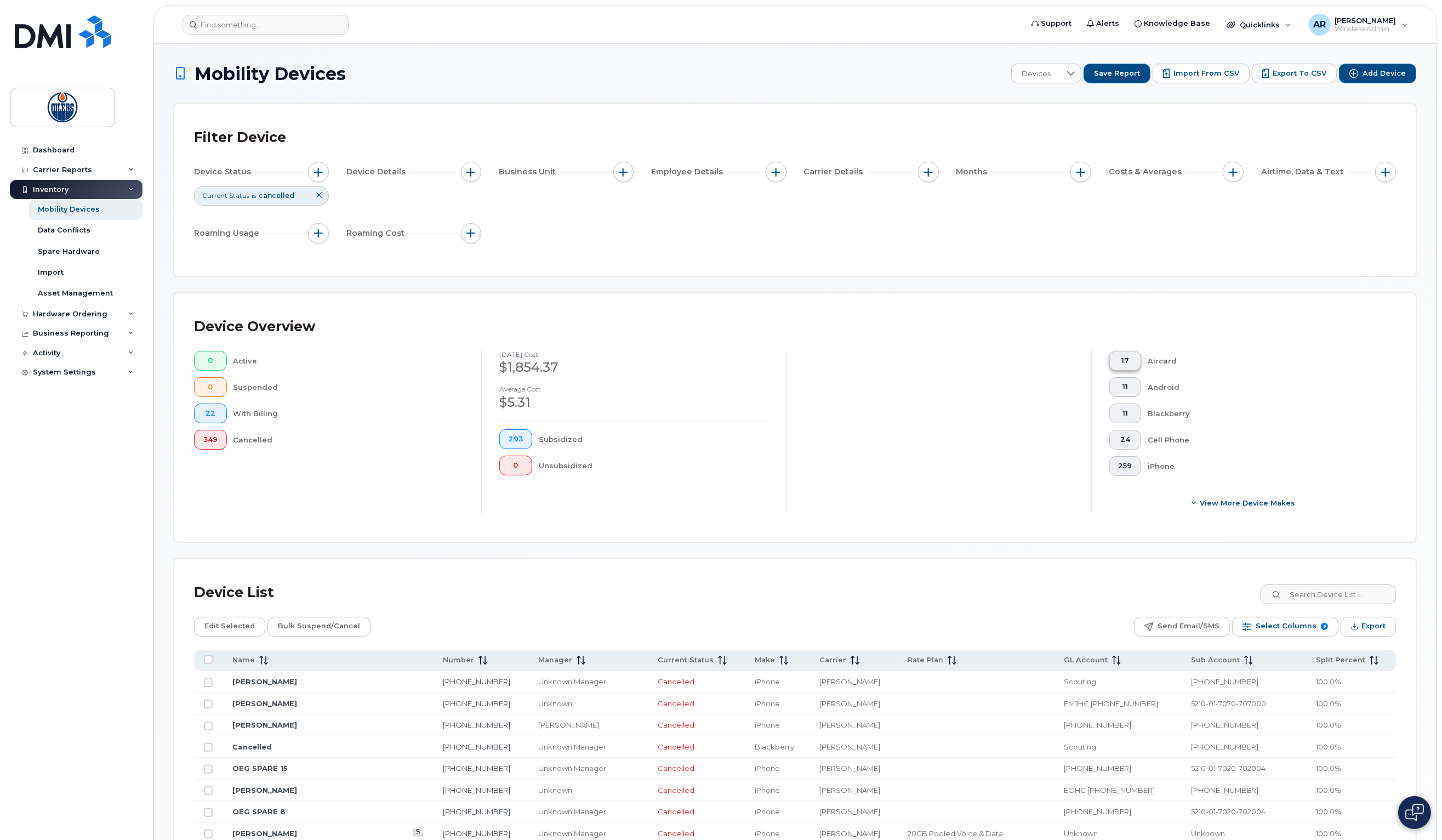
click at [1127, 364] on span "17" at bounding box center [1125, 360] width 13 height 9
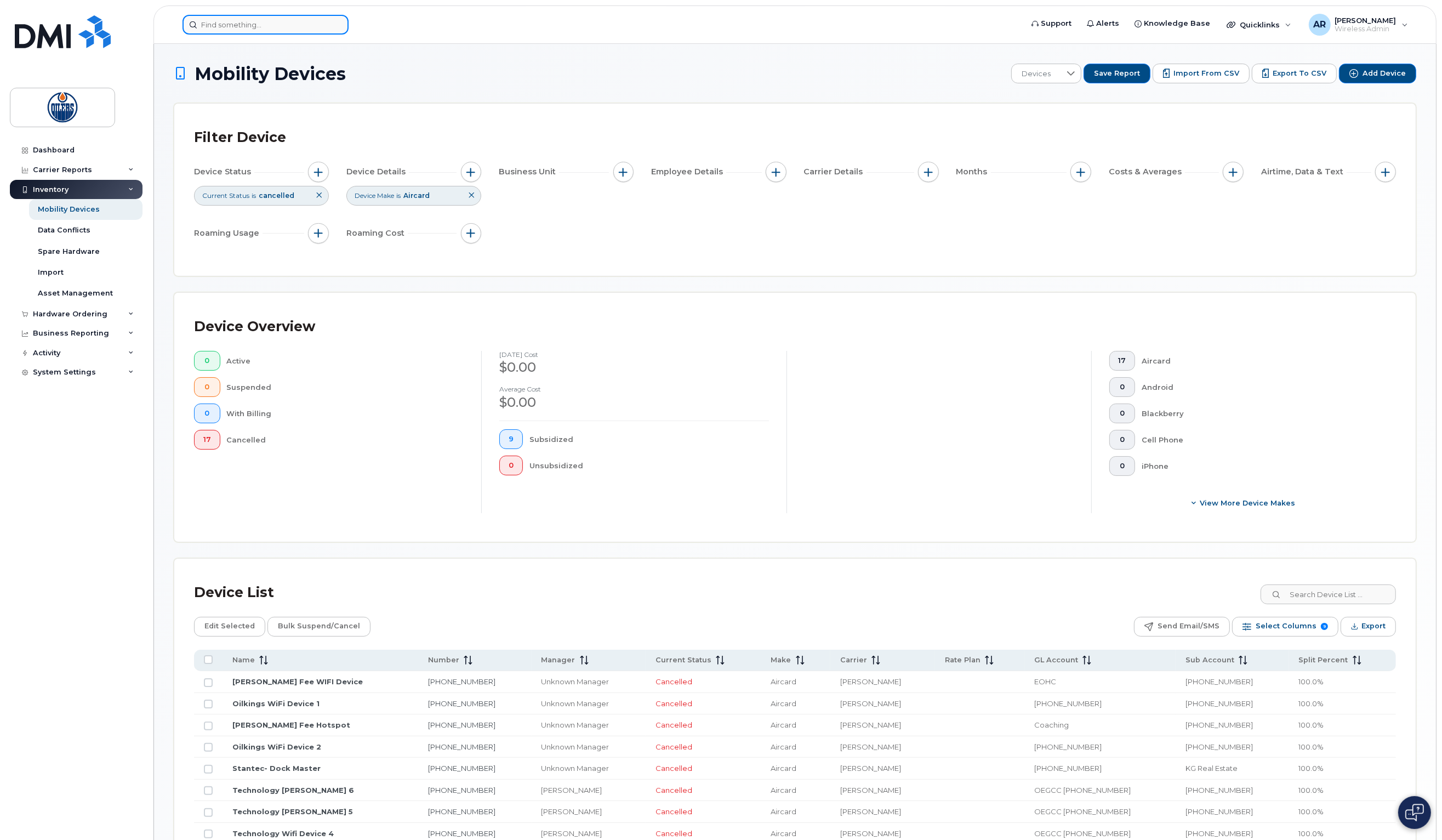
click at [293, 24] on input at bounding box center [265, 25] width 166 height 20
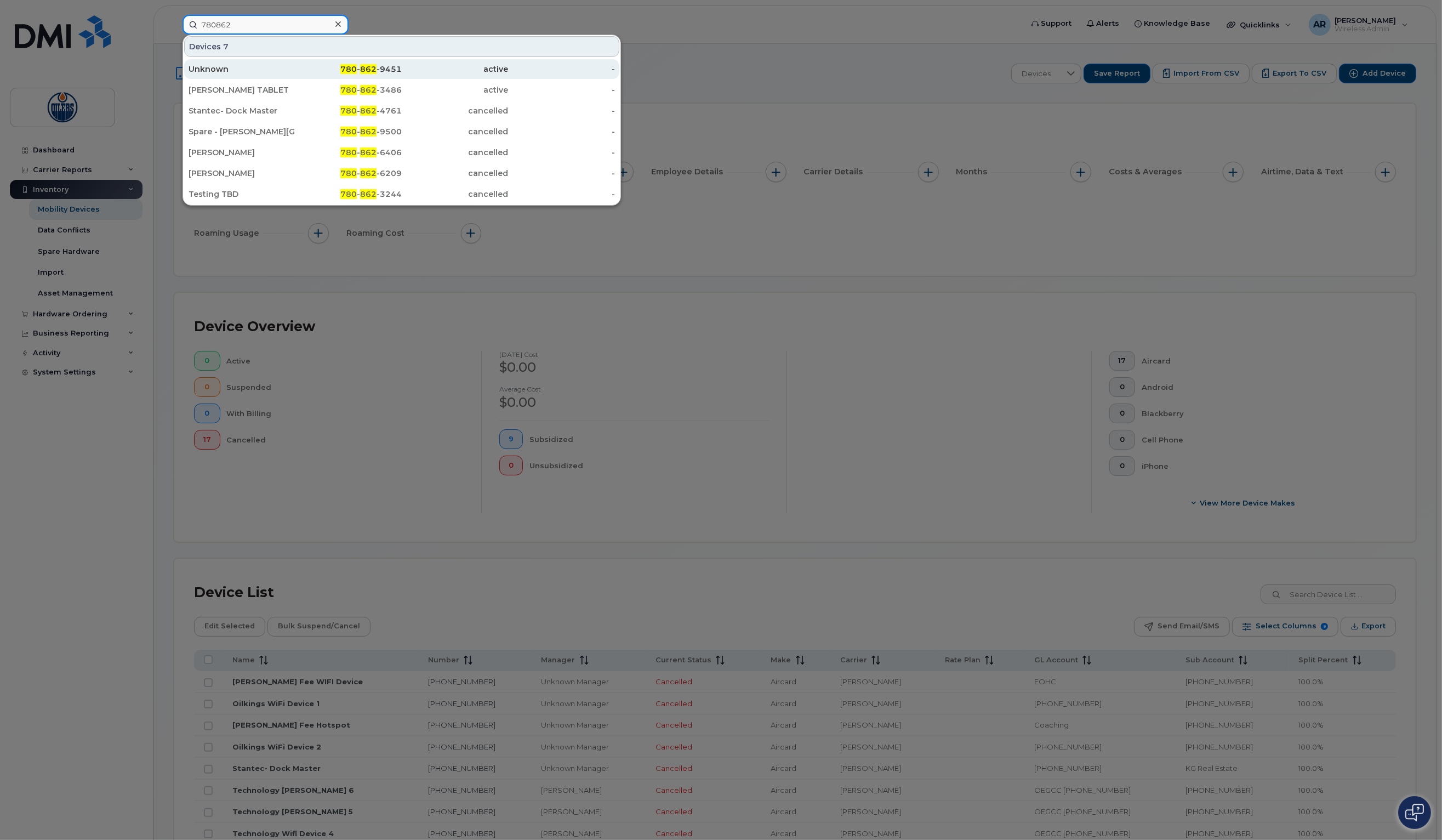
type input "780862"
click at [223, 68] on div "Unknown" at bounding box center [242, 69] width 107 height 11
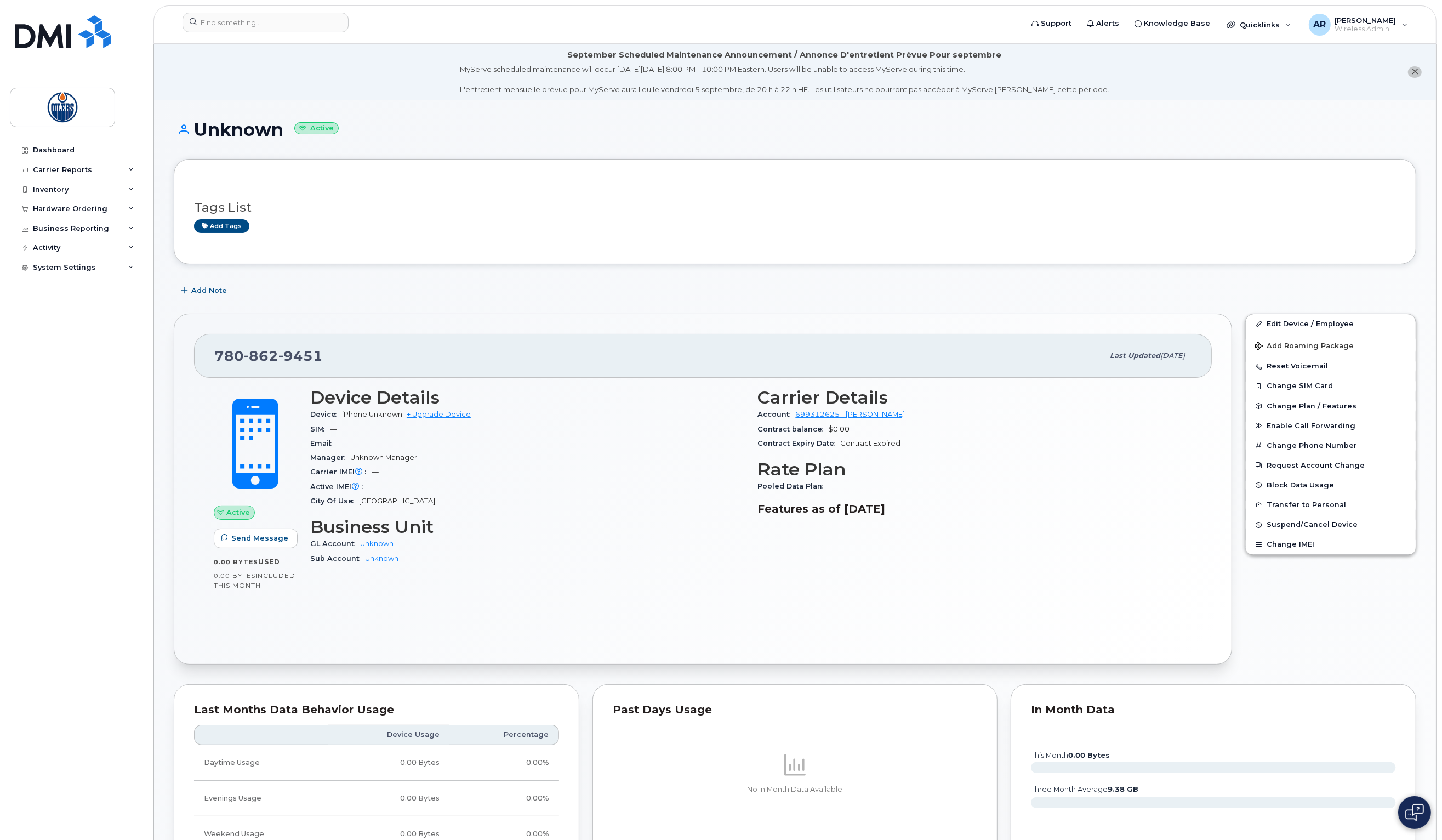
click at [1213, 138] on h1 "Unknown Active" at bounding box center [795, 130] width 1243 height 19
